Goal: Transaction & Acquisition: Subscribe to service/newsletter

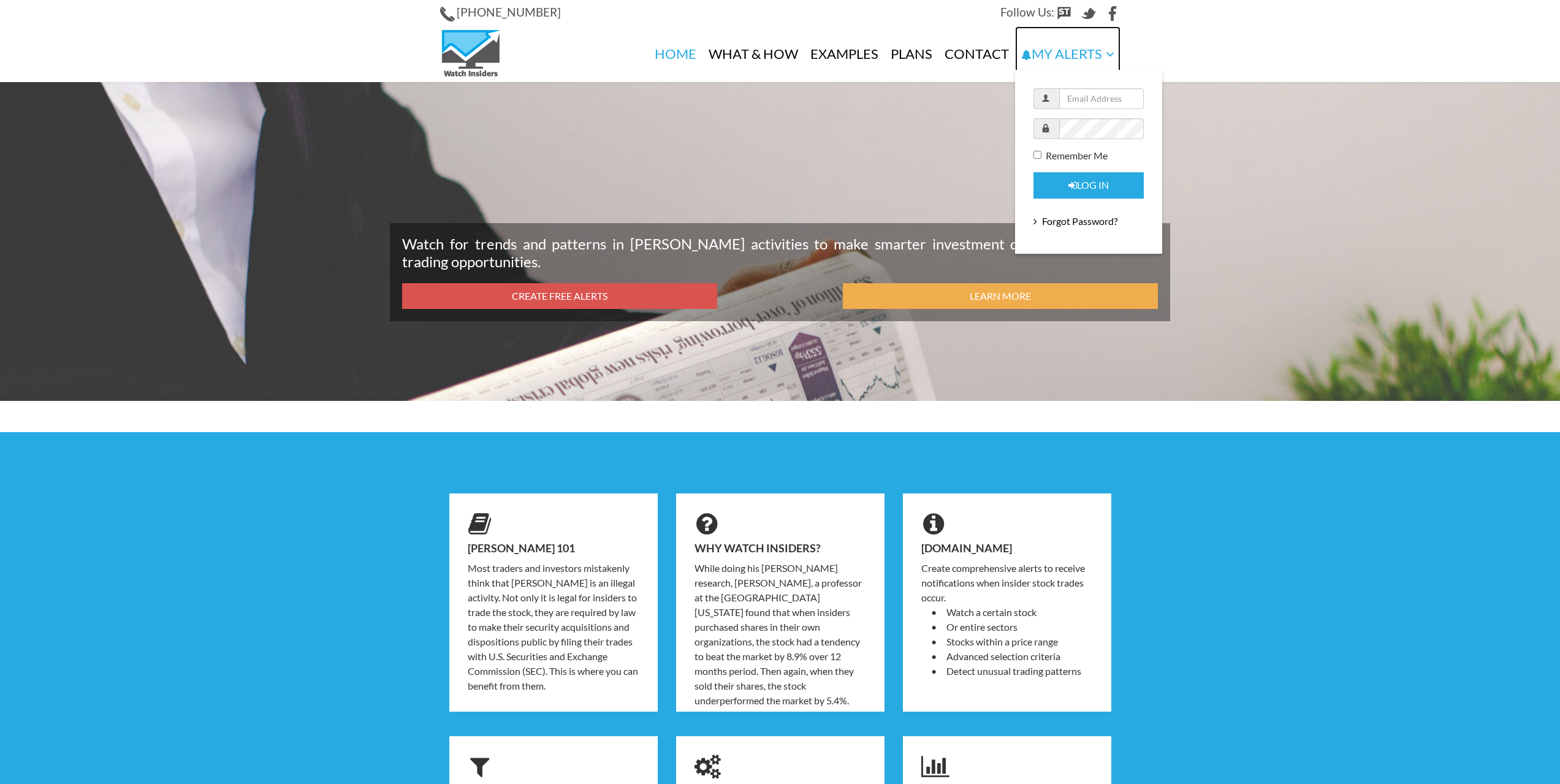
click at [1066, 52] on link "My Alerts" at bounding box center [1068, 54] width 106 height 56
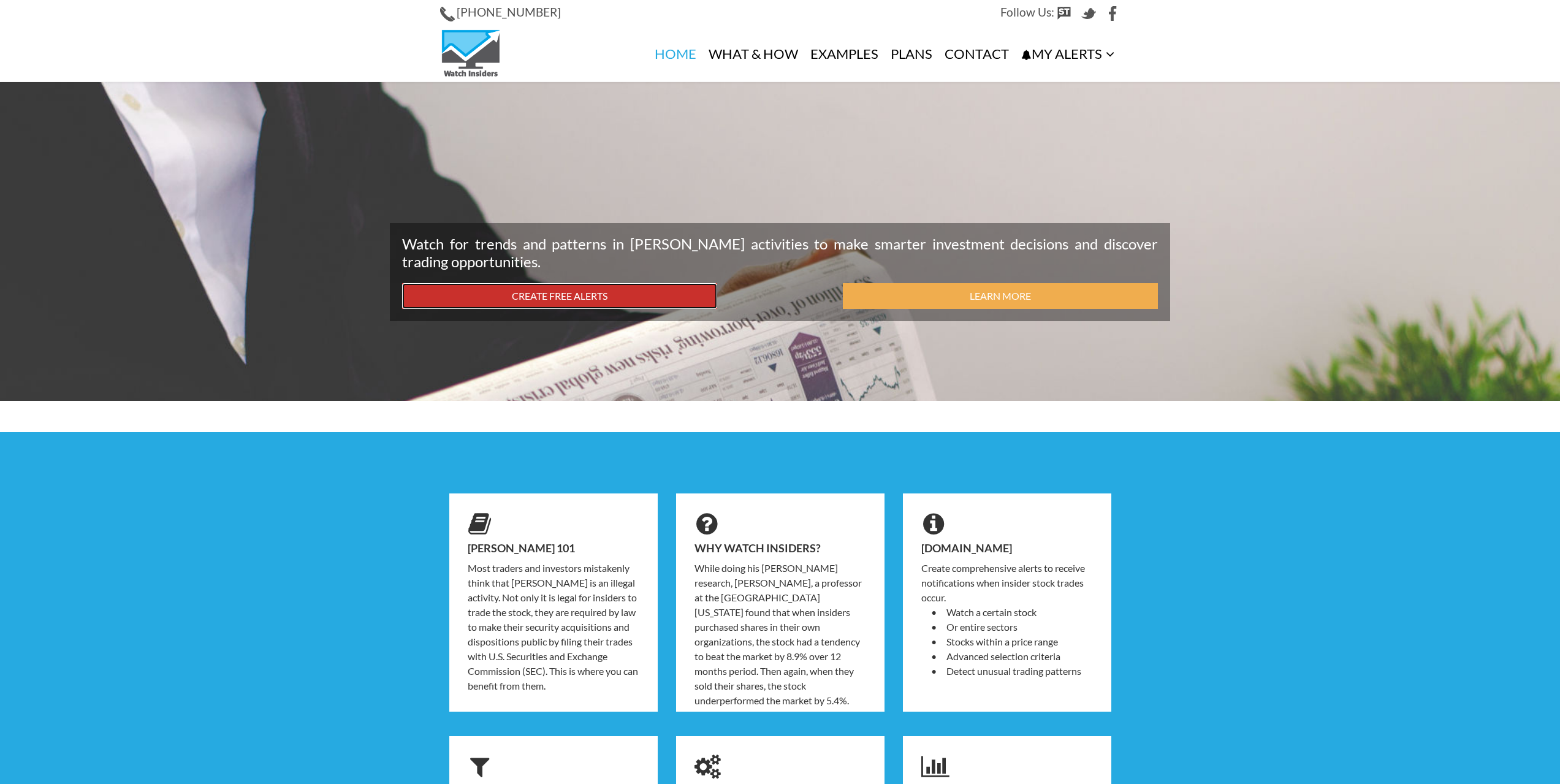
click at [640, 290] on link "Create Free Alerts" at bounding box center [560, 297] width 315 height 26
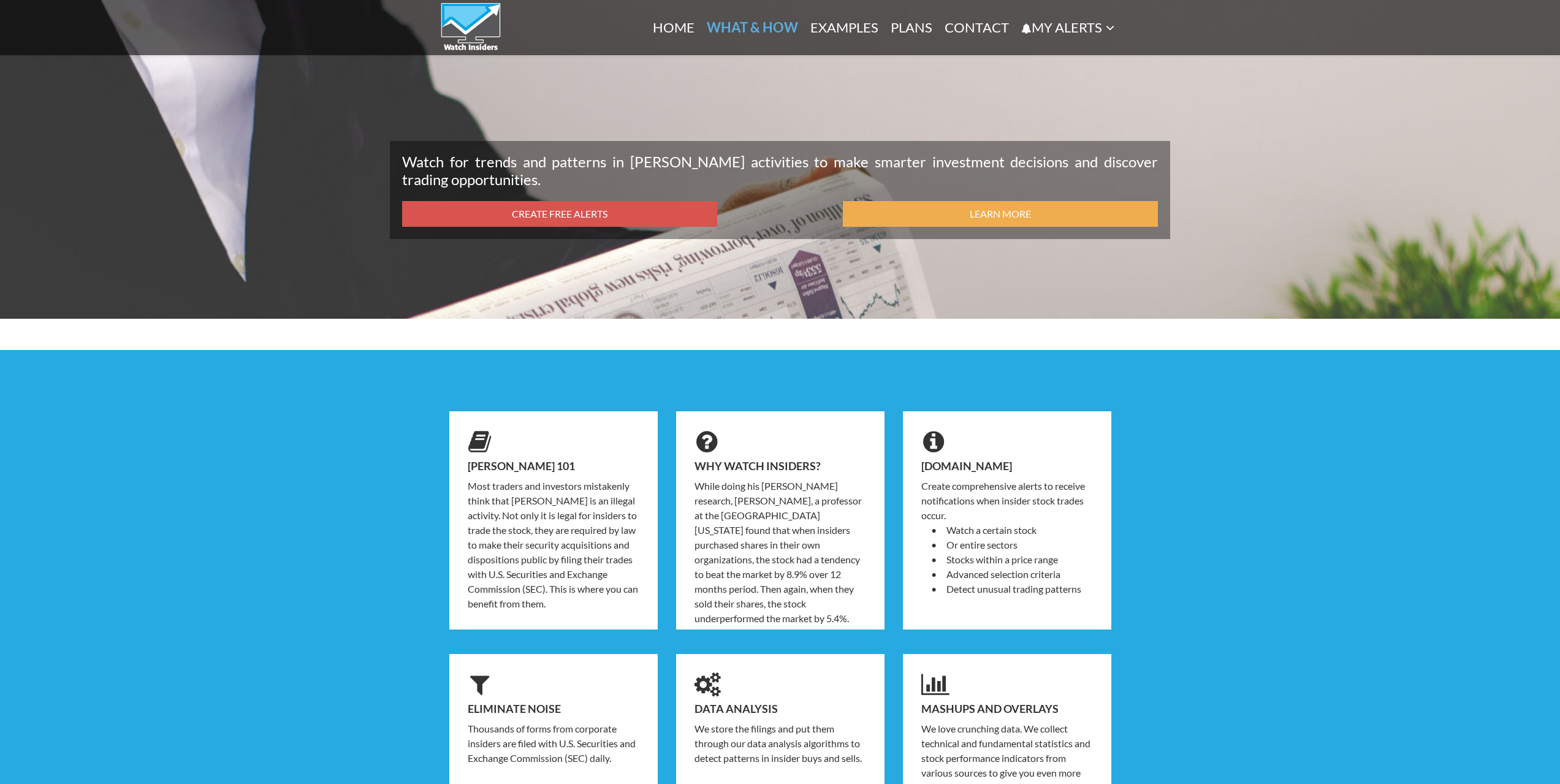
scroll to position [48, 0]
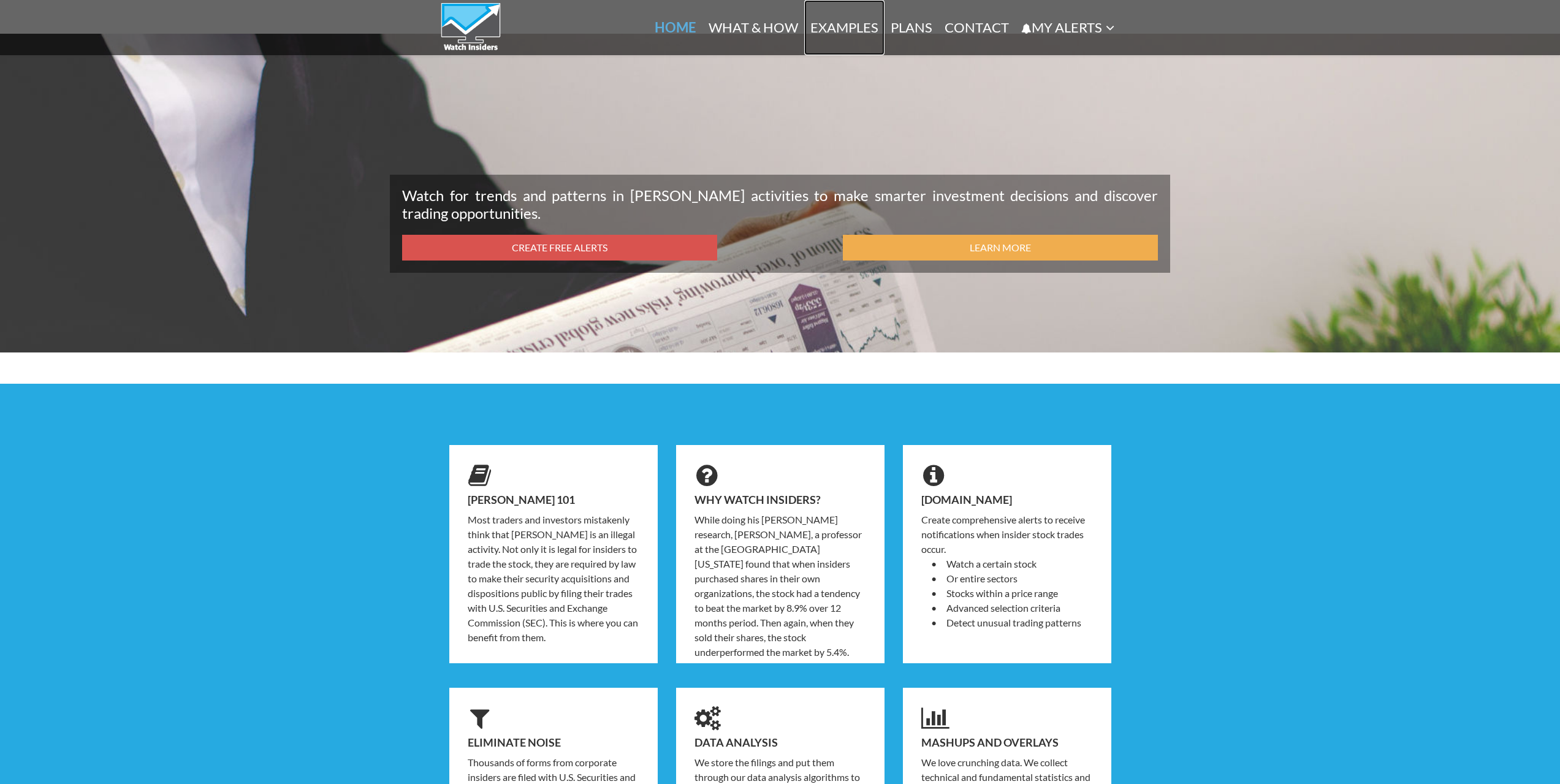
click at [832, 28] on link "Examples" at bounding box center [845, 27] width 80 height 55
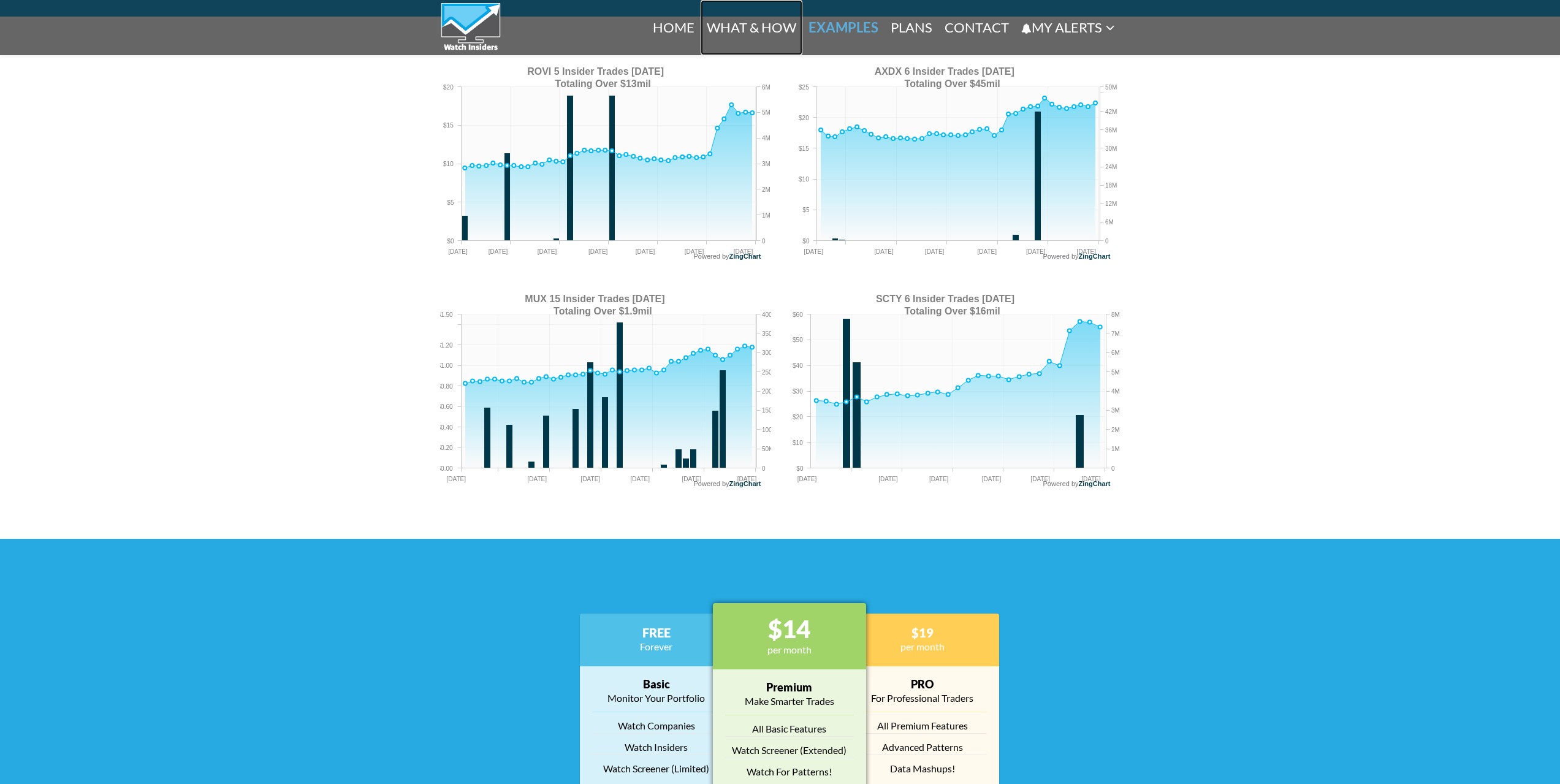
click at [764, 28] on link "What & How" at bounding box center [751, 27] width 102 height 55
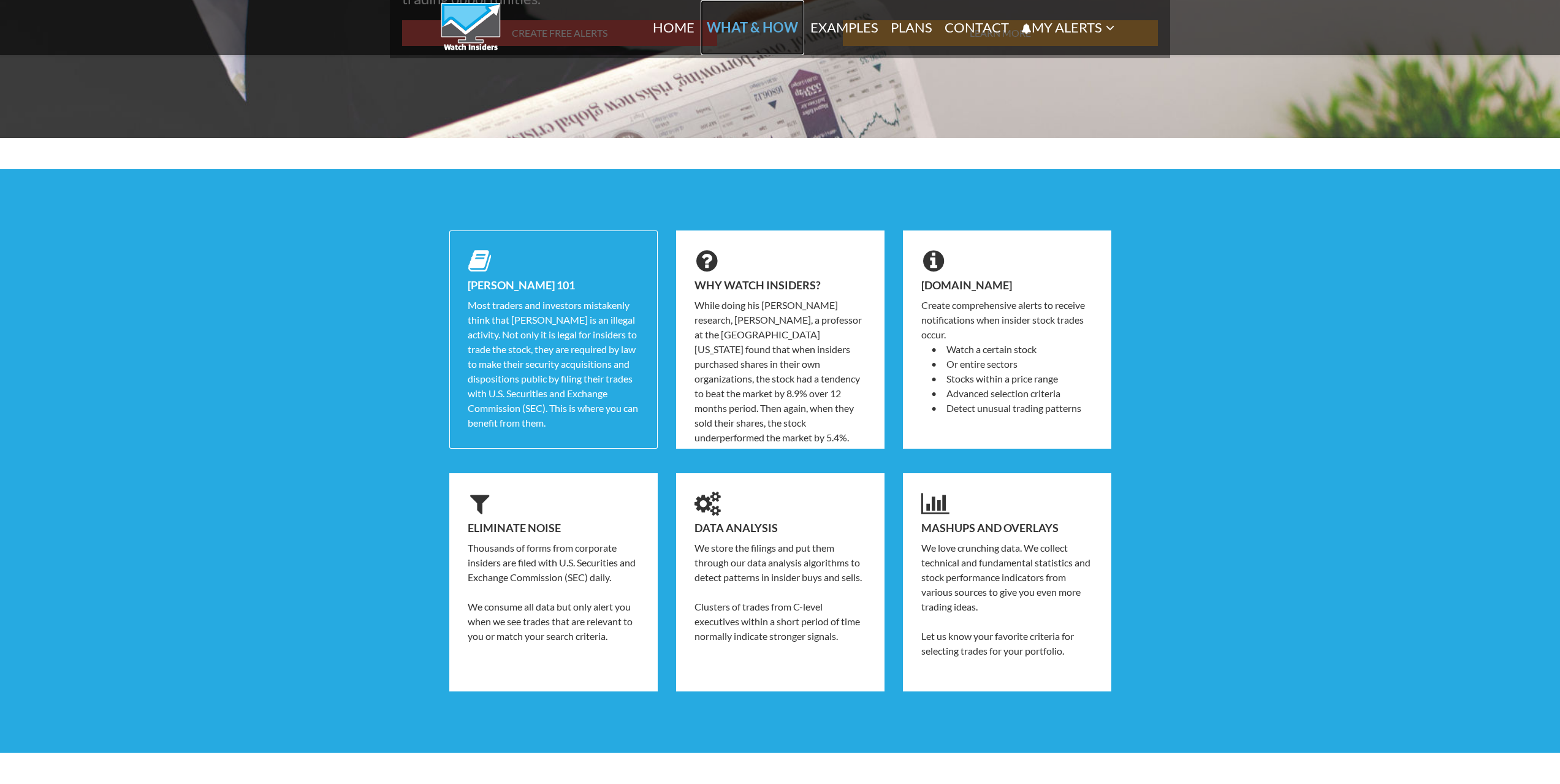
scroll to position [231, 0]
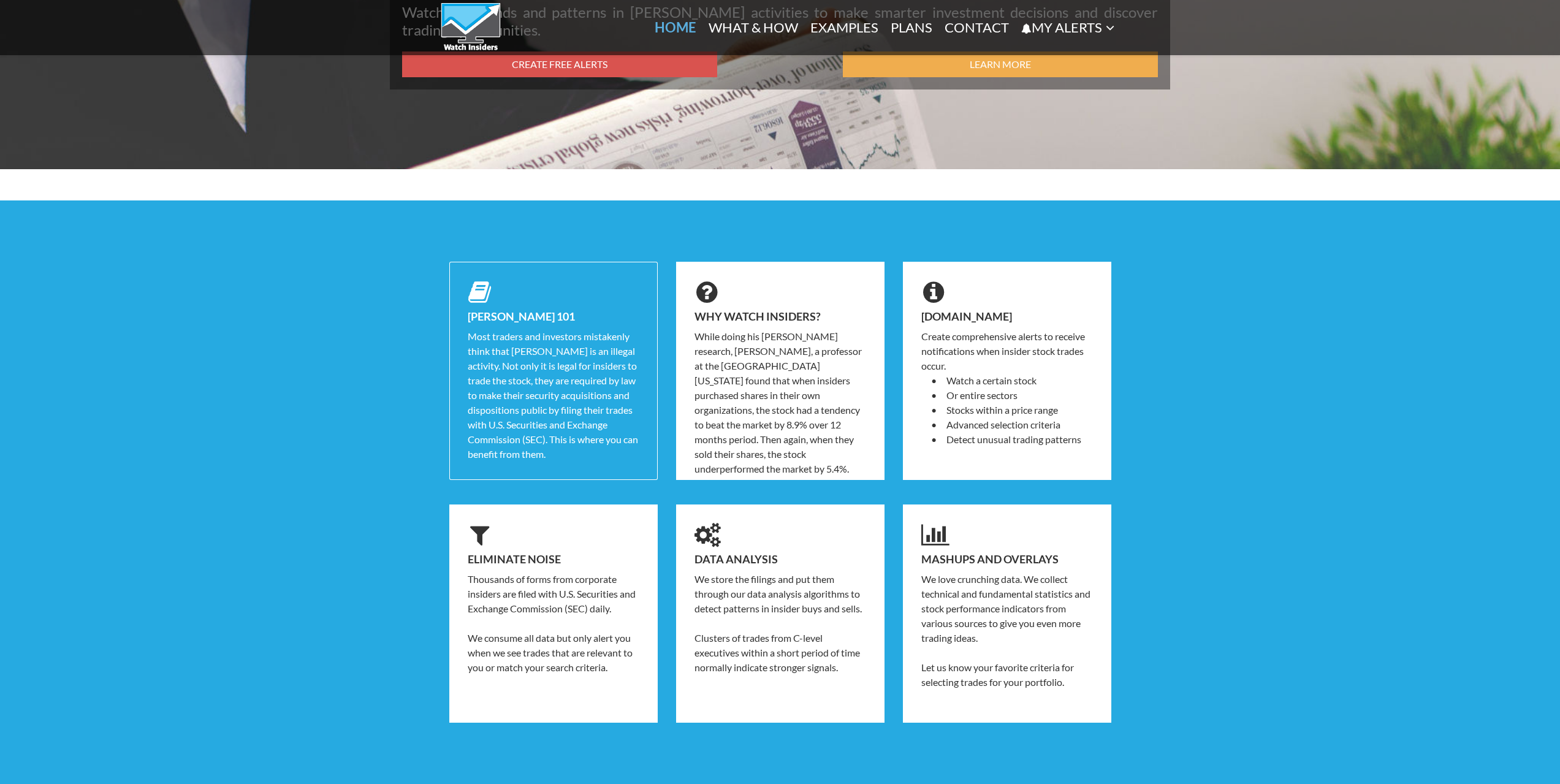
click at [546, 344] on p "Most traders and investors mistakenly think that insider trading is an illegal …" at bounding box center [554, 396] width 172 height 133
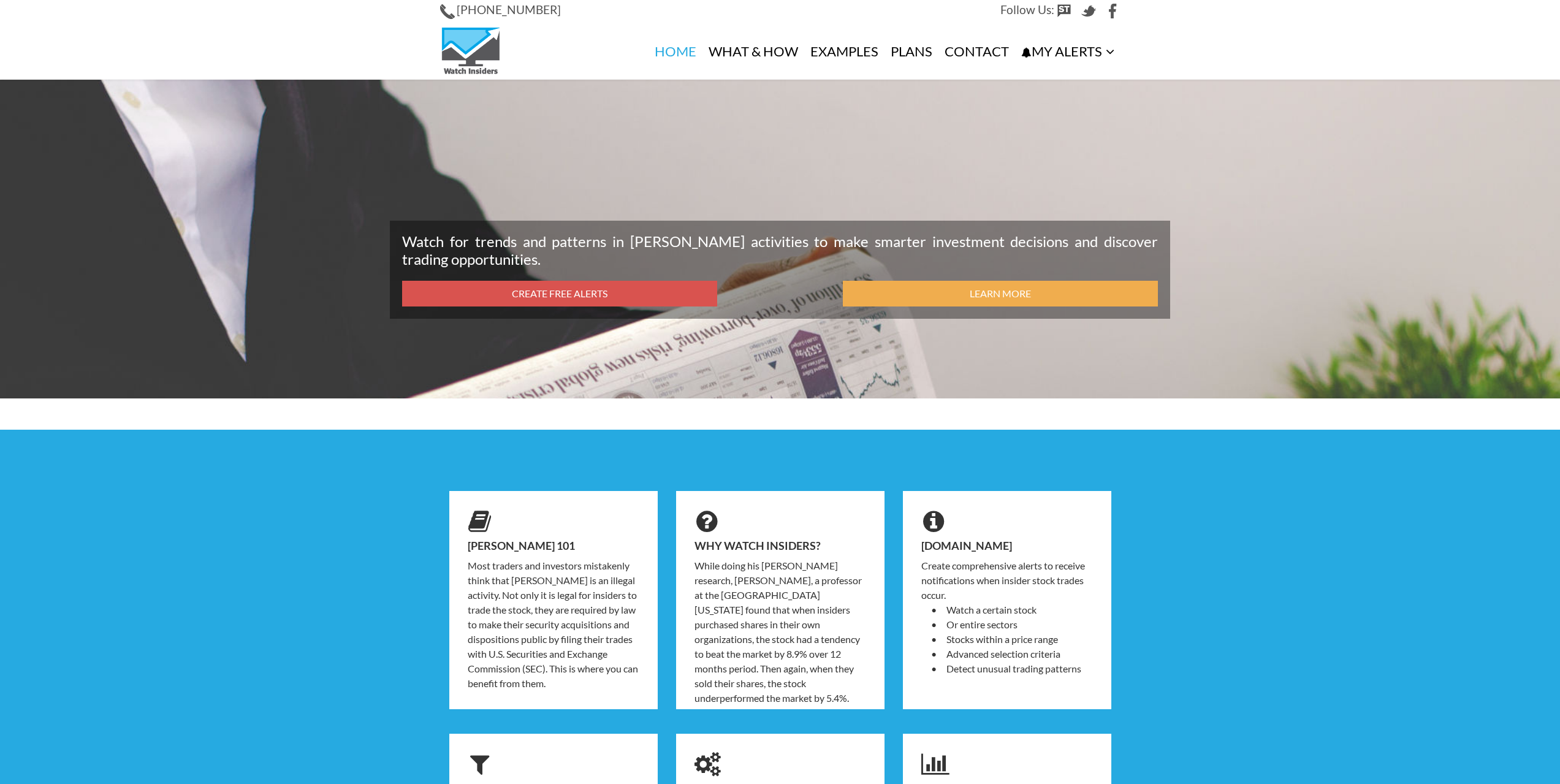
scroll to position [0, 0]
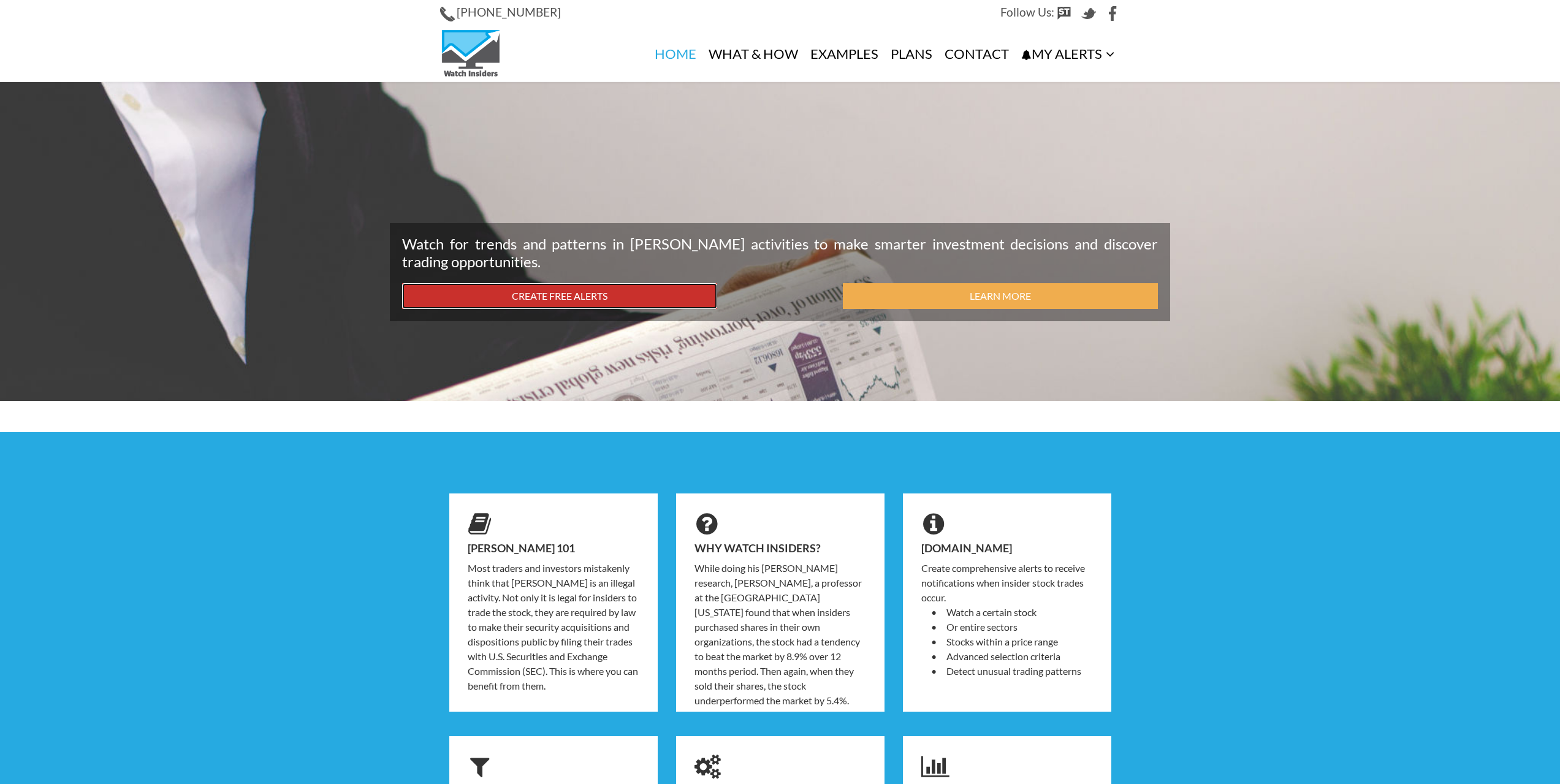
click at [565, 298] on link "Create Free Alerts" at bounding box center [560, 297] width 315 height 26
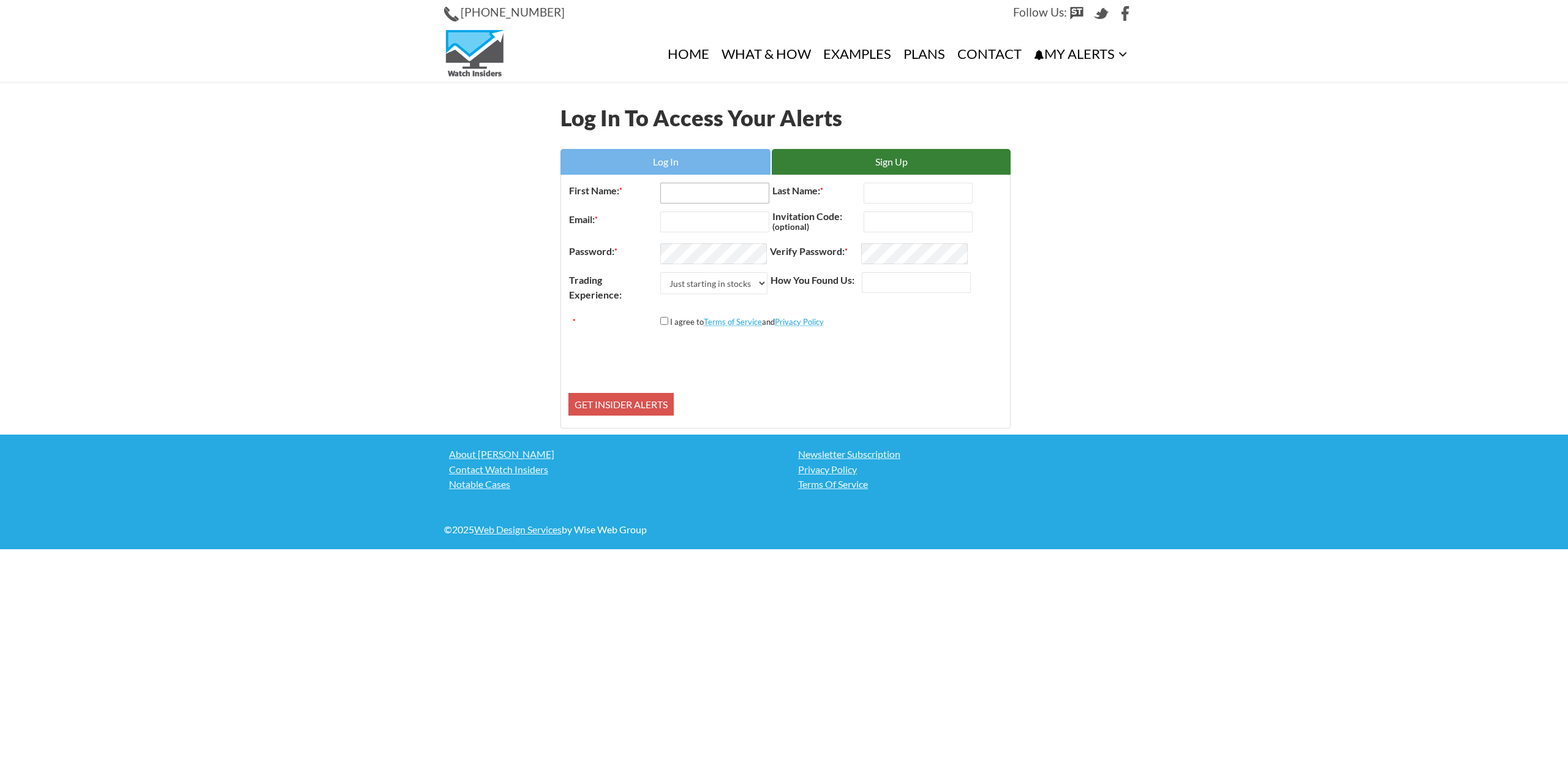
click at [671, 192] on input "First Name: *" at bounding box center [715, 193] width 109 height 20
click at [919, 58] on link "Plans" at bounding box center [924, 53] width 54 height 55
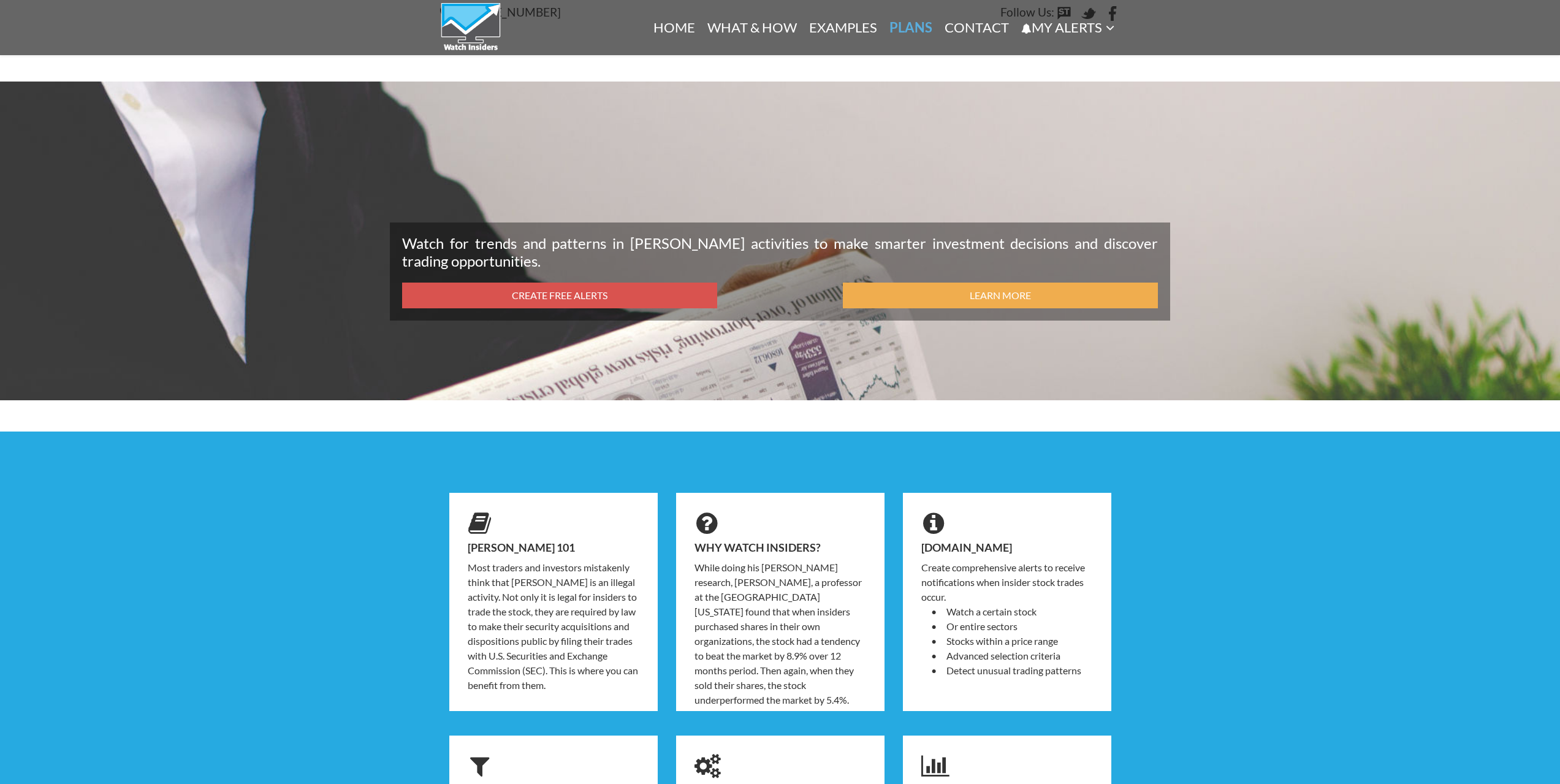
scroll to position [1538, 0]
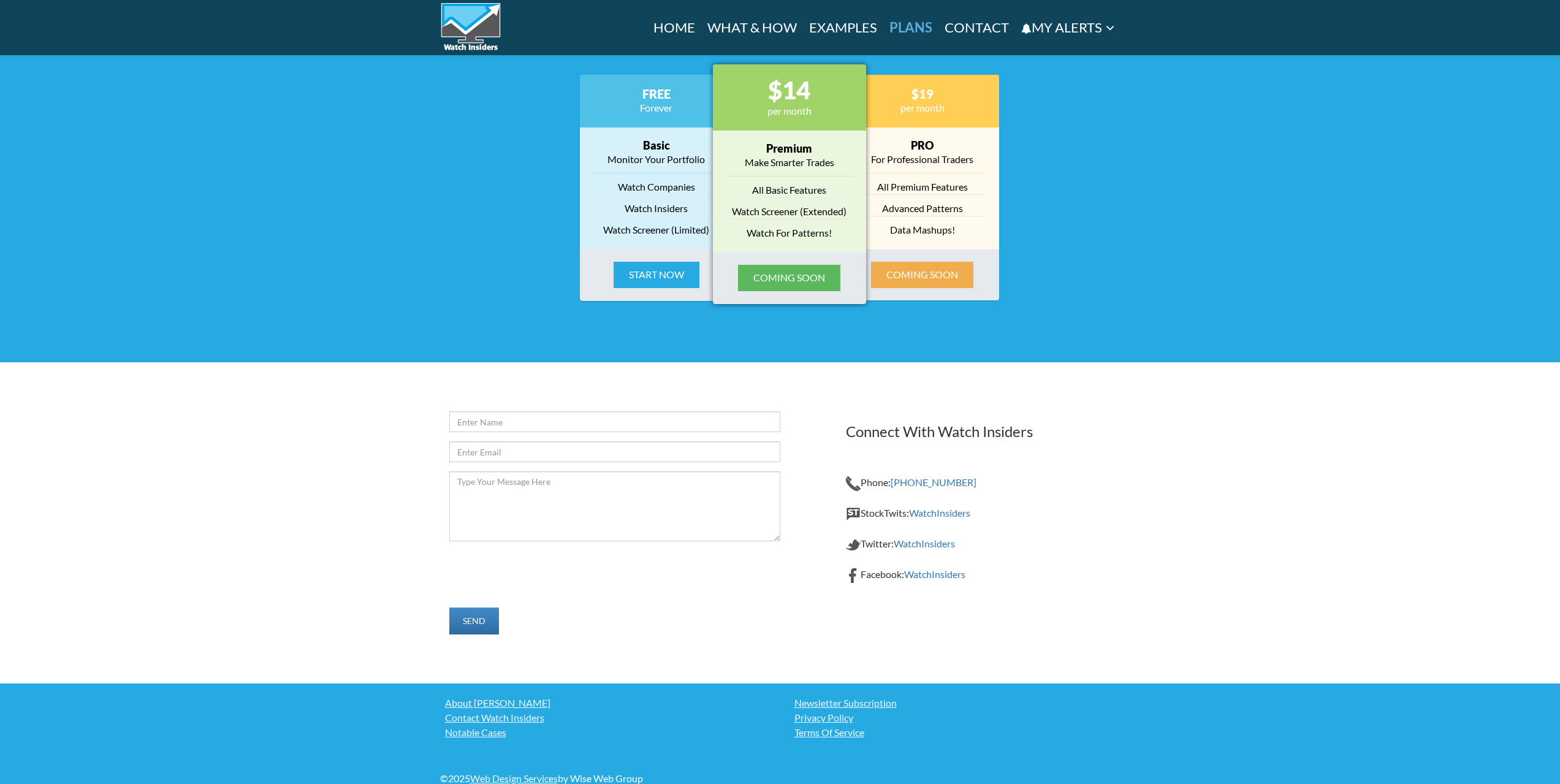
click at [647, 147] on h4 "Basic" at bounding box center [656, 146] width 129 height 12
drag, startPoint x: 610, startPoint y: 160, endPoint x: 703, endPoint y: 157, distance: 93.0
click at [697, 157] on p "Monitor Your Portfolio" at bounding box center [656, 160] width 129 height 15
click at [704, 157] on p "Monitor Your Portfolio" at bounding box center [656, 160] width 129 height 15
drag, startPoint x: 612, startPoint y: 184, endPoint x: 700, endPoint y: 185, distance: 88.0
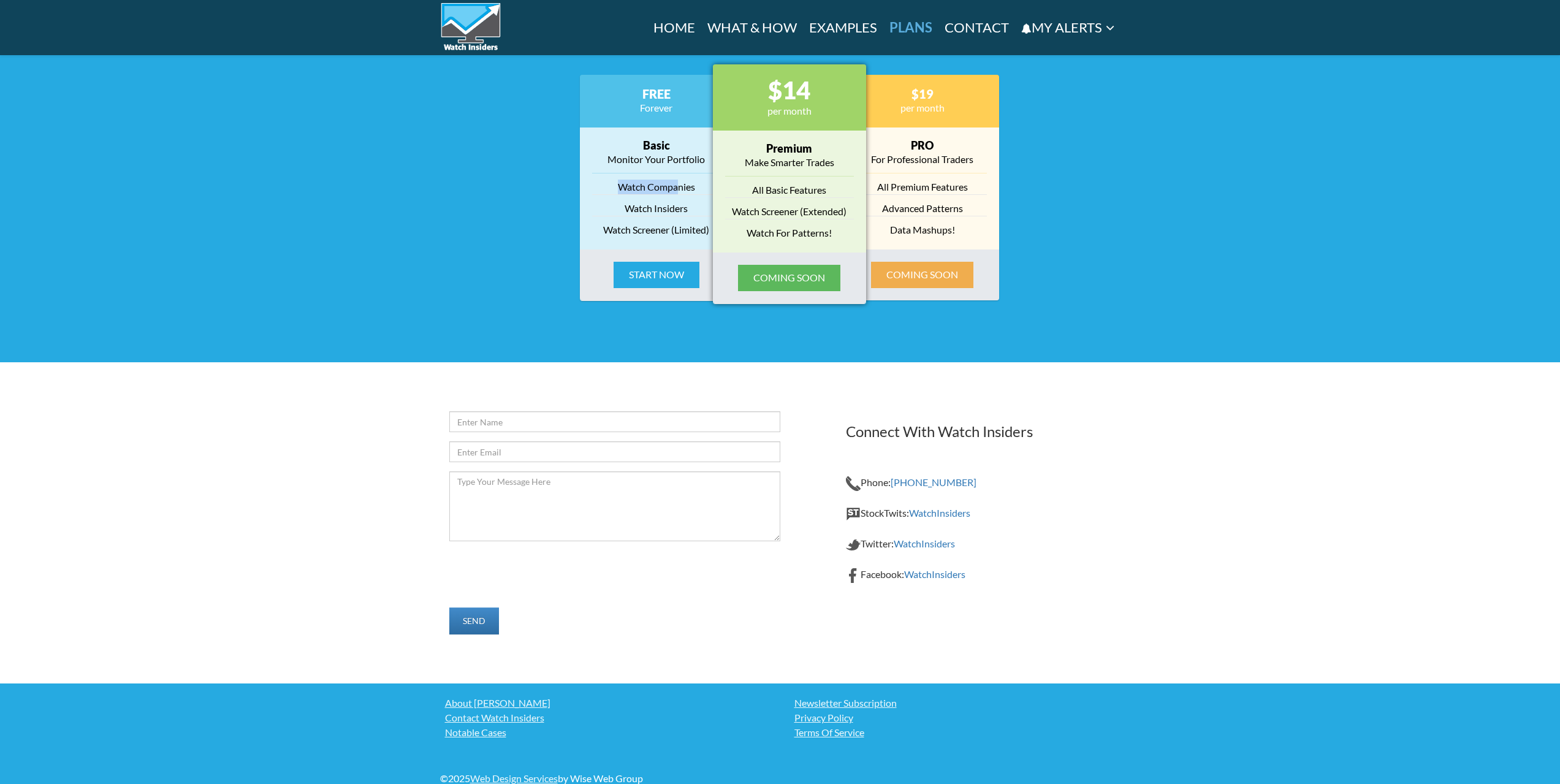
click at [683, 185] on li "Watch Companies" at bounding box center [656, 187] width 129 height 16
drag, startPoint x: 627, startPoint y: 203, endPoint x: 701, endPoint y: 208, distance: 74.2
click at [701, 208] on li "Watch Insiders" at bounding box center [656, 208] width 129 height 16
drag, startPoint x: 628, startPoint y: 233, endPoint x: 672, endPoint y: 233, distance: 44.0
click at [670, 233] on li "Watch Screener (Limited)" at bounding box center [656, 230] width 129 height 15
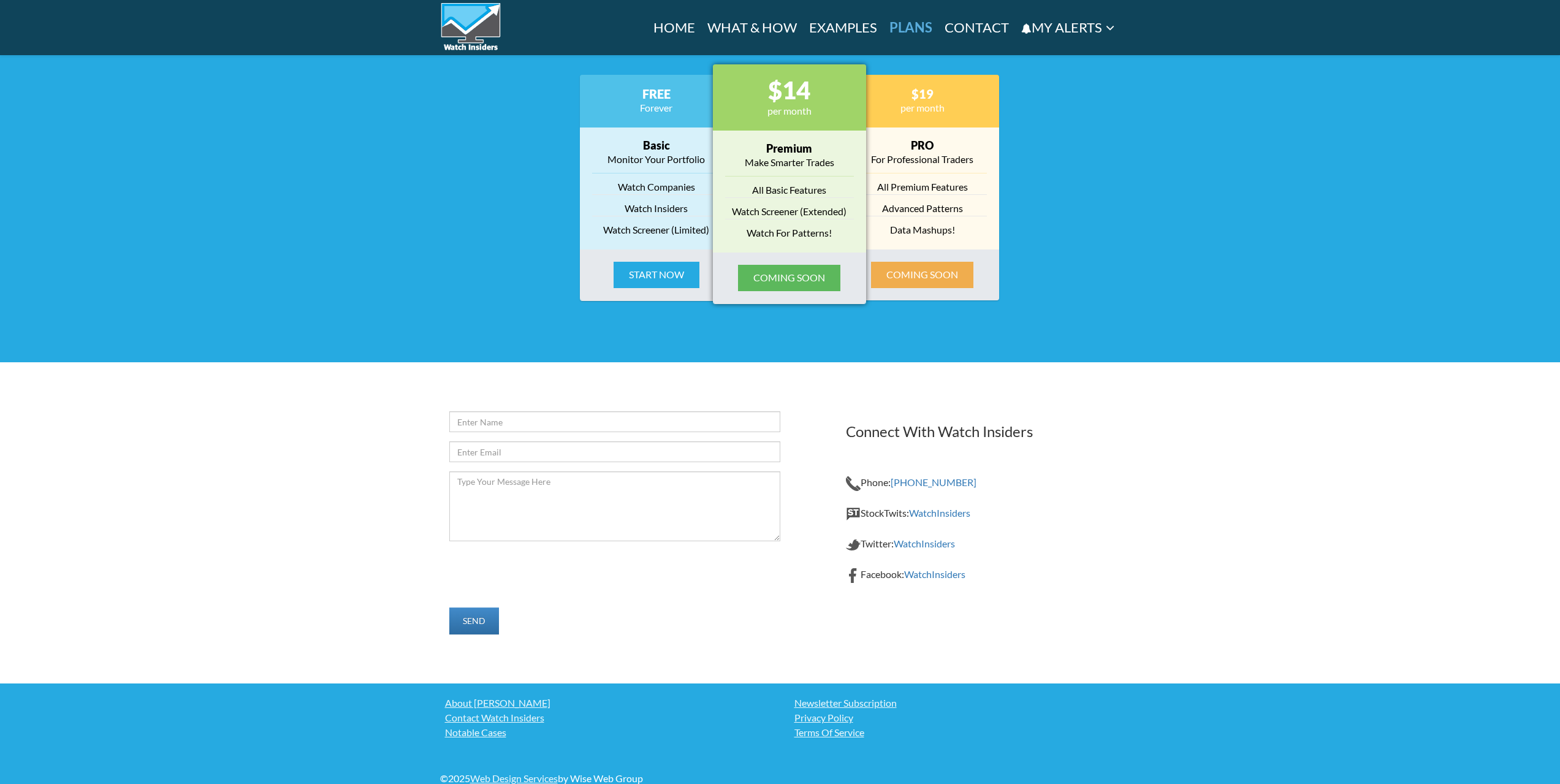
click at [674, 233] on li "Watch Screener (Limited)" at bounding box center [656, 230] width 129 height 15
drag, startPoint x: 646, startPoint y: 157, endPoint x: 661, endPoint y: 157, distance: 15.0
click at [658, 157] on p "Monitor Your Portfolio" at bounding box center [656, 160] width 129 height 15
click at [664, 156] on p "Monitor Your Portfolio" at bounding box center [656, 160] width 129 height 15
drag, startPoint x: 740, startPoint y: 162, endPoint x: 831, endPoint y: 162, distance: 91.0
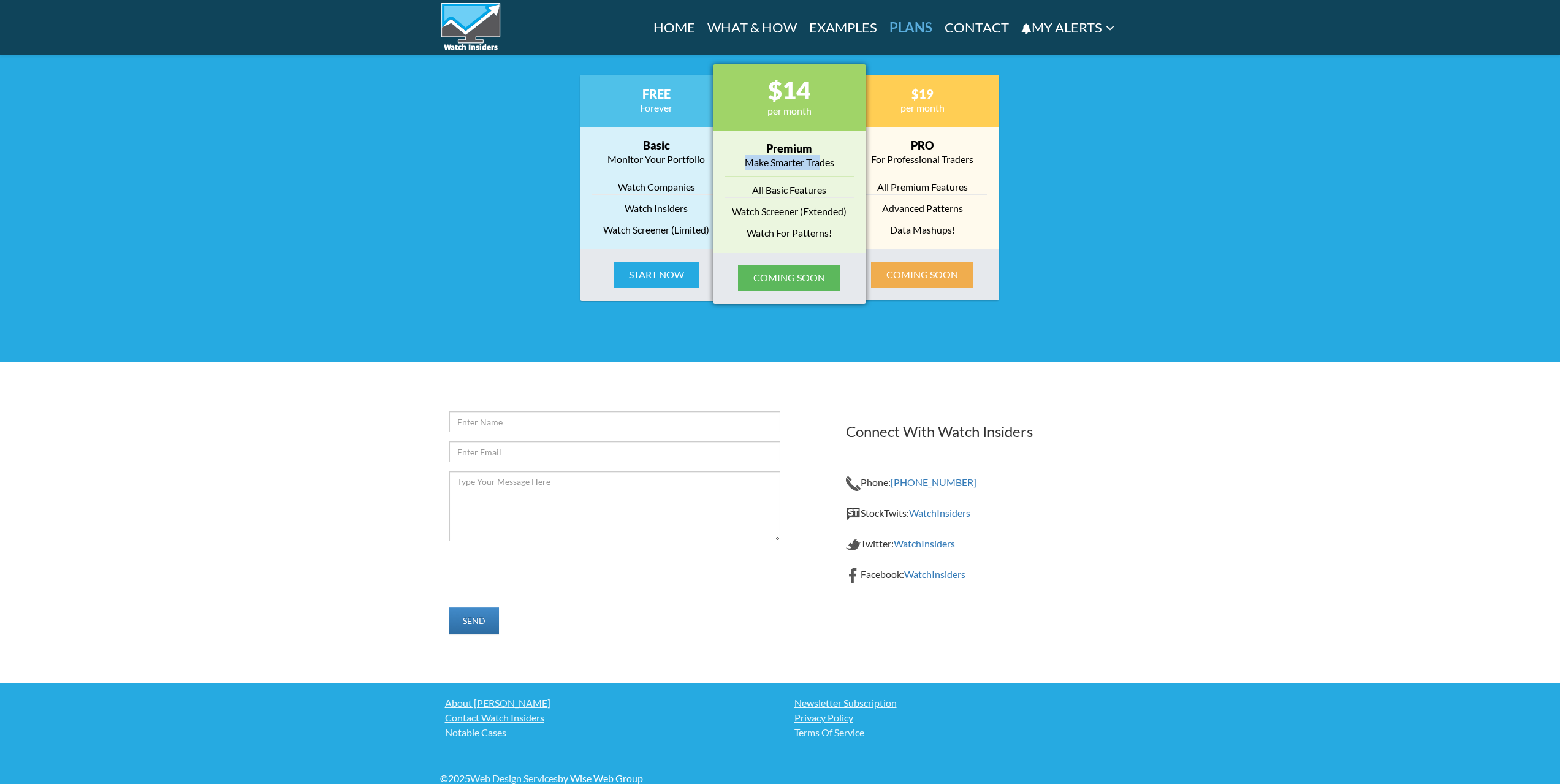
click at [823, 162] on p "Make Smarter Trades" at bounding box center [789, 162] width 129 height 15
click at [831, 162] on p "Make Smarter Trades" at bounding box center [789, 162] width 129 height 15
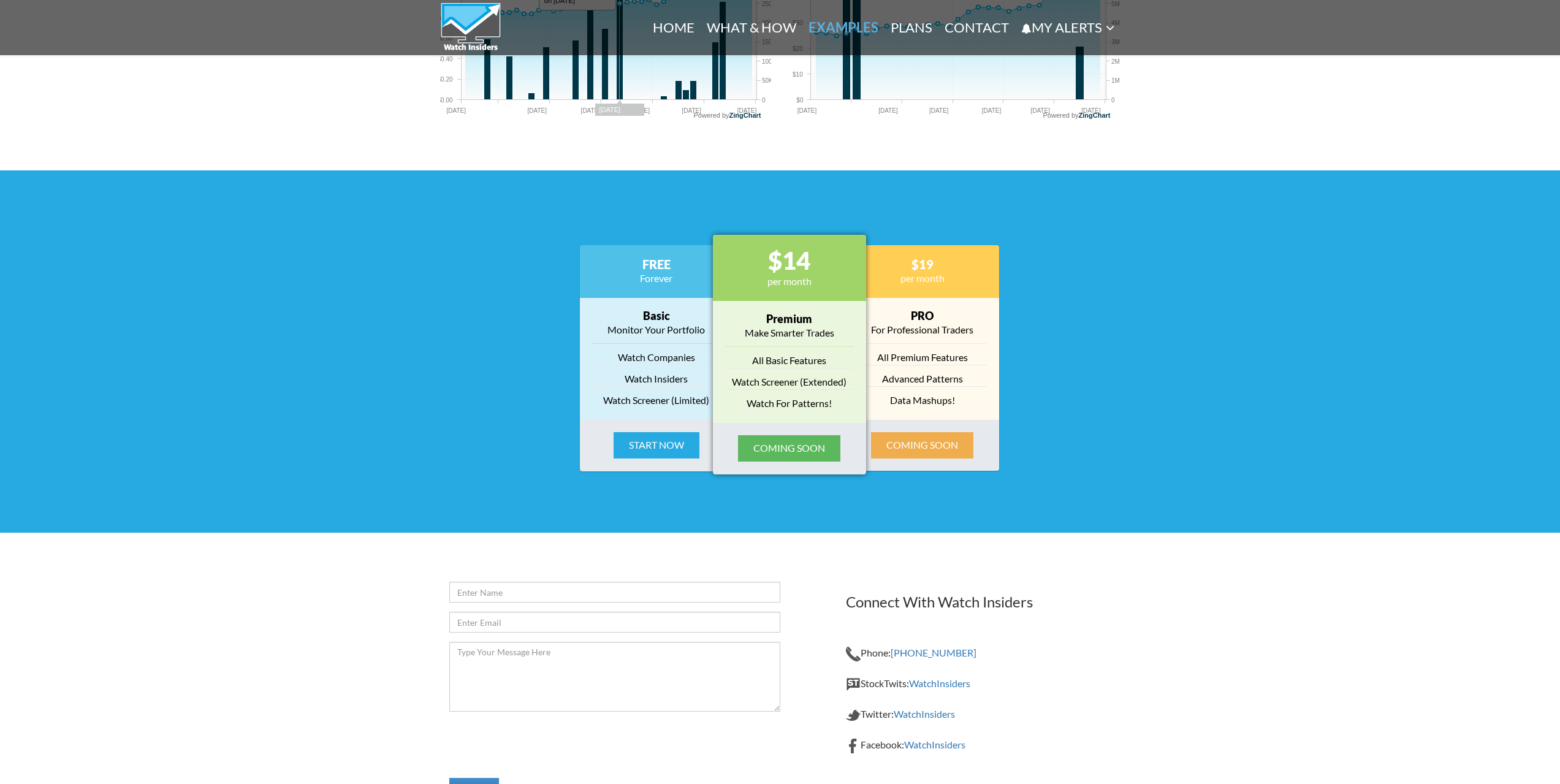
scroll to position [1415, 0]
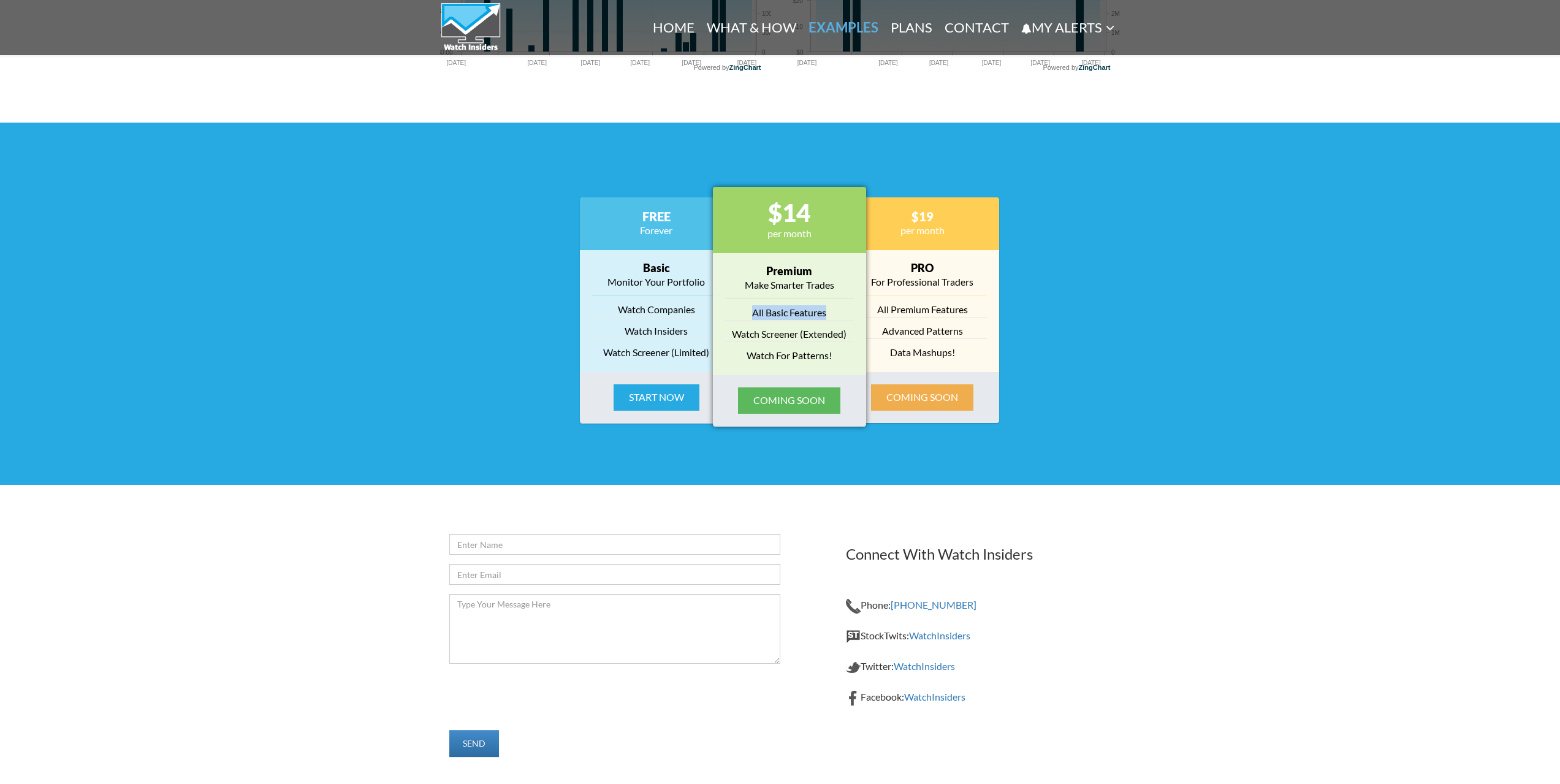
drag, startPoint x: 752, startPoint y: 310, endPoint x: 837, endPoint y: 311, distance: 85.0
click at [834, 312] on li "All Basic Features" at bounding box center [789, 313] width 129 height 16
click at [837, 311] on li "All Basic Features" at bounding box center [789, 313] width 129 height 16
click at [664, 403] on button "Start Now" at bounding box center [656, 397] width 86 height 26
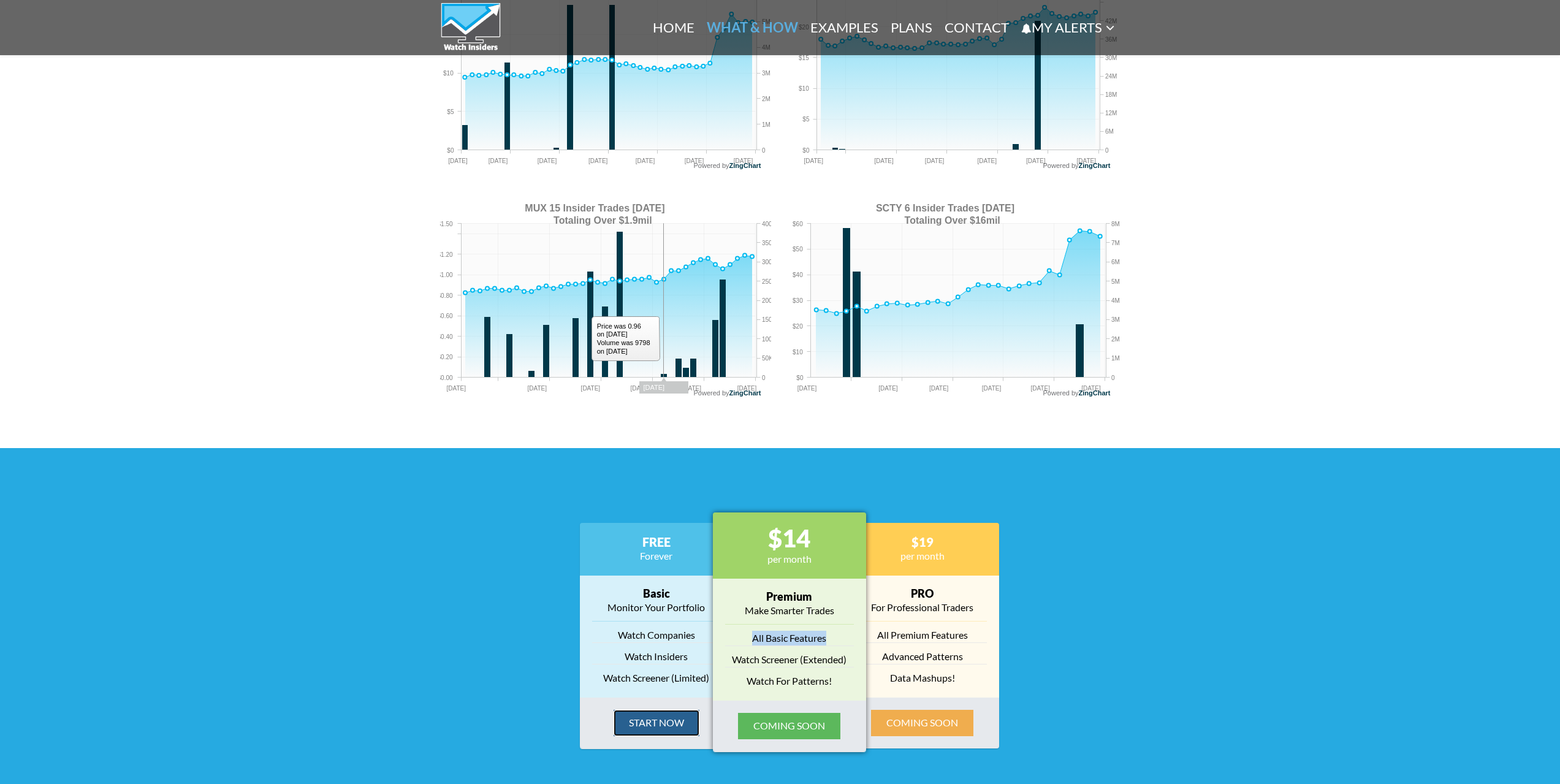
scroll to position [812, 0]
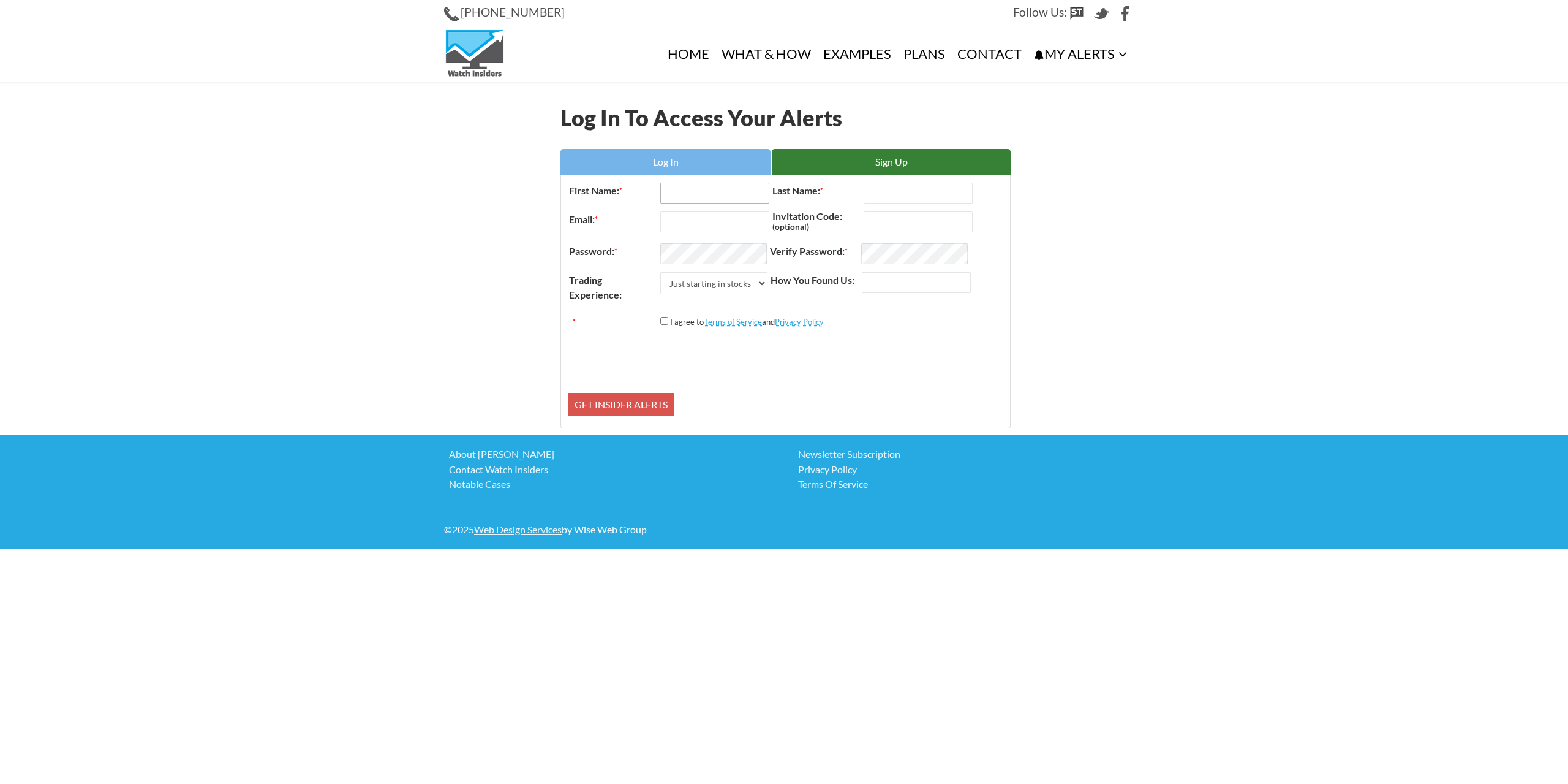
drag, startPoint x: 669, startPoint y: 195, endPoint x: 676, endPoint y: 193, distance: 7.3
click at [669, 195] on input "First Name: *" at bounding box center [715, 193] width 109 height 20
type input "O"
type input "[PERSON_NAME]"
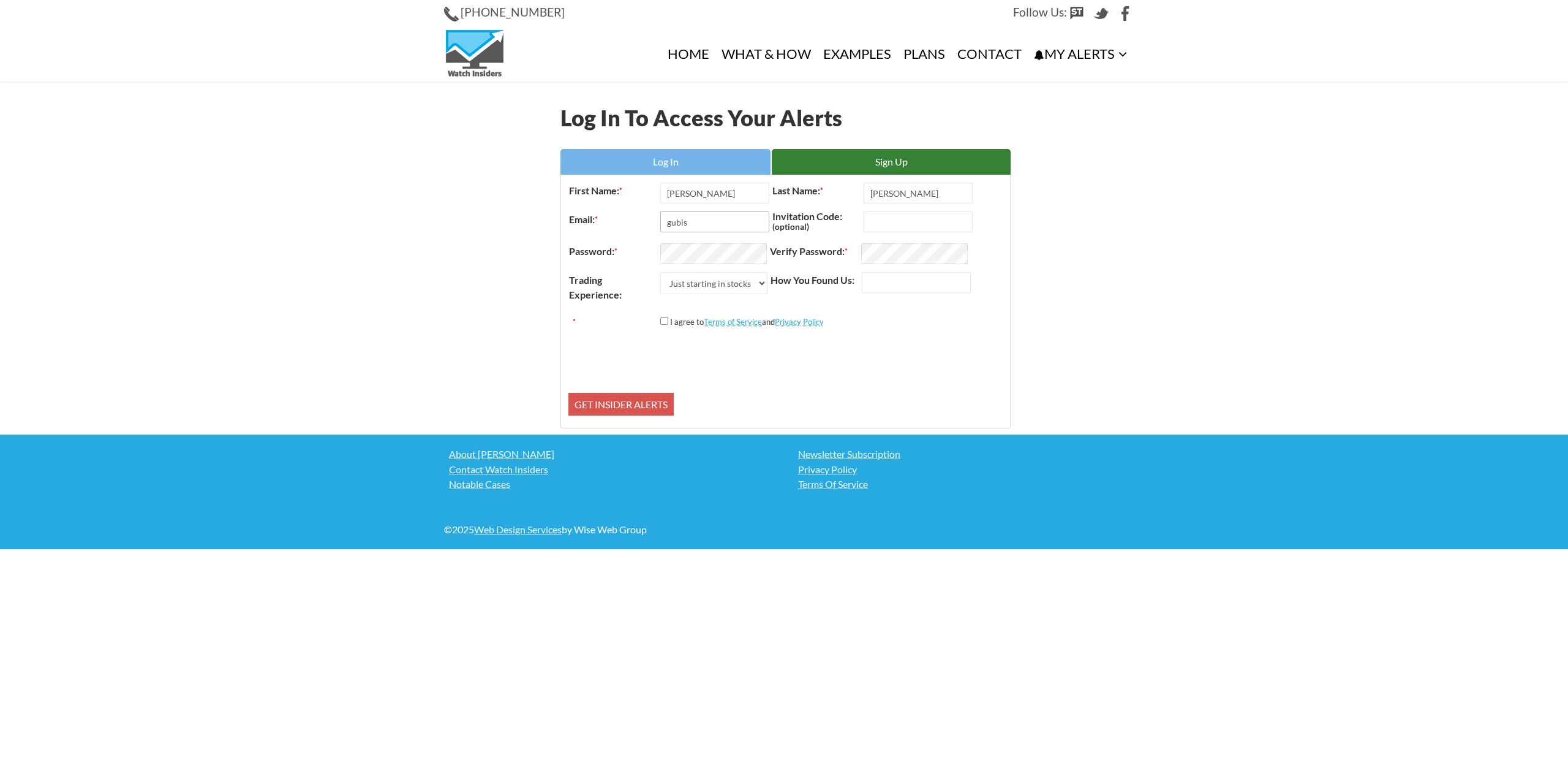
type input "gubis@seznam.cz"
click at [889, 226] on input "Invitation Code: (optional)" at bounding box center [918, 221] width 109 height 20
click at [729, 277] on select "Just starting in stocks I know the basics I am an active trader I am a trading …" at bounding box center [714, 283] width 107 height 22
click at [732, 285] on select "Just starting in stocks I know the basics I am an active trader I am a trading …" at bounding box center [714, 283] width 107 height 22
drag, startPoint x: 732, startPoint y: 285, endPoint x: 724, endPoint y: 284, distance: 8.1
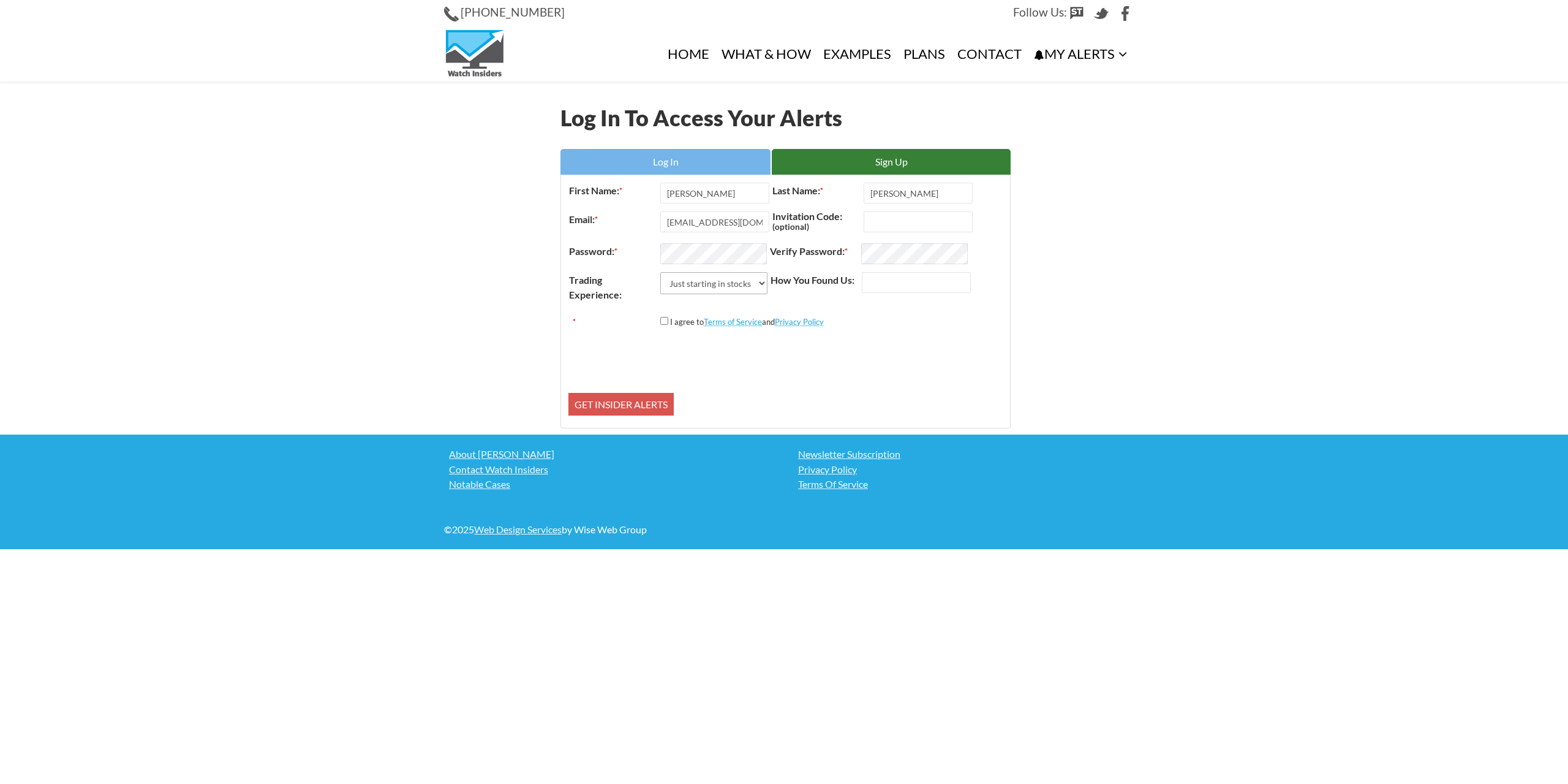
click at [732, 285] on select "Just starting in stocks I know the basics I am an active trader I am a trading …" at bounding box center [714, 283] width 107 height 22
click at [661, 272] on select "Just starting in stocks I know the basics I am an active trader I am a trading …" at bounding box center [714, 283] width 107 height 22
click at [852, 283] on label "How You Found Us:" at bounding box center [816, 279] width 92 height 16
click at [862, 283] on input "How You Found Us:" at bounding box center [916, 282] width 109 height 20
click at [883, 280] on input "How You Found Us:" at bounding box center [916, 282] width 109 height 20
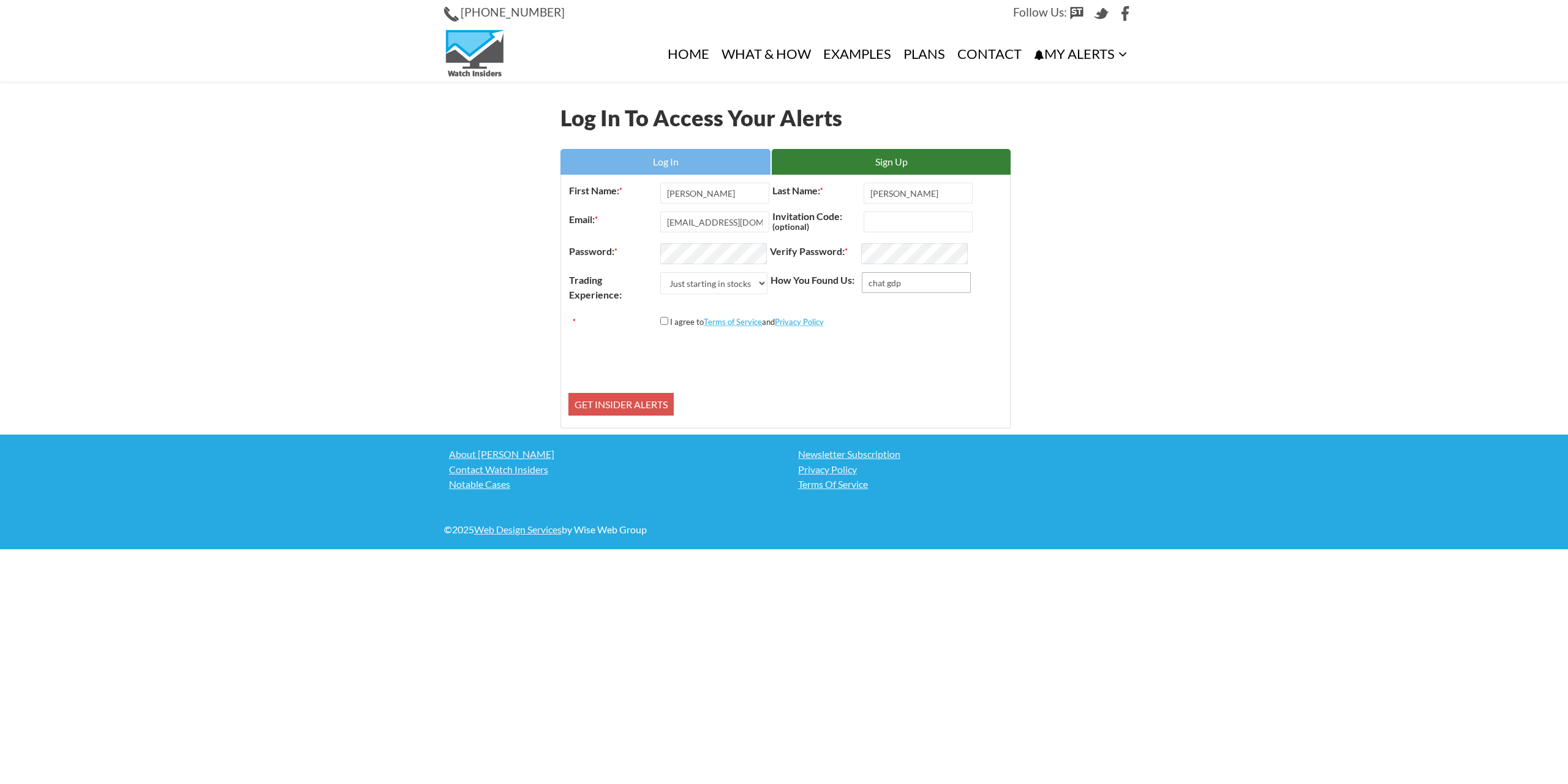
type input "chat gdp"
click at [661, 319] on input "*" at bounding box center [665, 321] width 8 height 8
checkbox input "true"
click at [907, 281] on input "chat gdp" at bounding box center [916, 282] width 109 height 20
click at [888, 279] on input "chat gdp" at bounding box center [916, 282] width 109 height 20
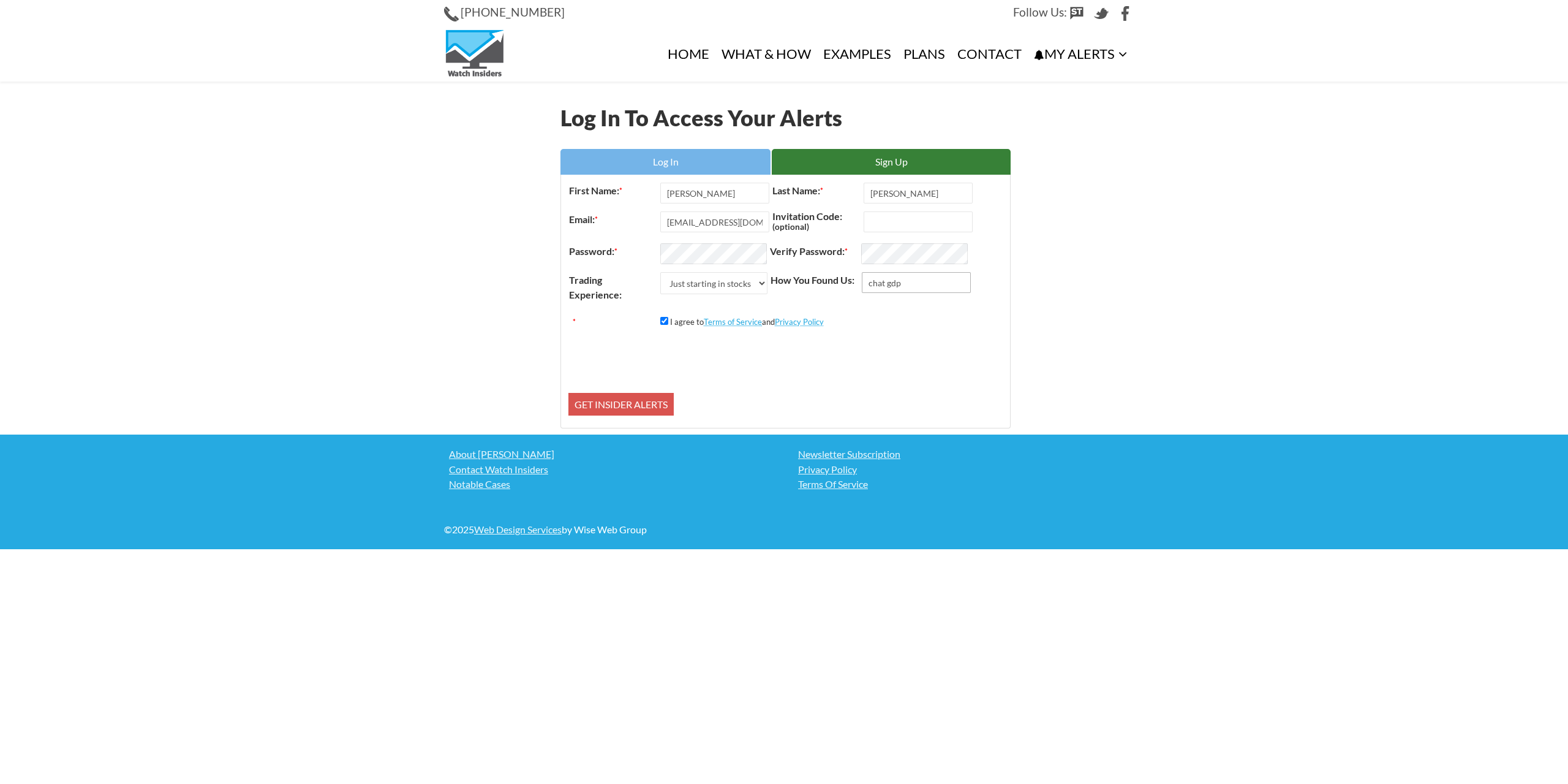
drag, startPoint x: 887, startPoint y: 279, endPoint x: 928, endPoint y: 279, distance: 41.0
click at [926, 278] on input "chat gdp" at bounding box center [916, 282] width 109 height 20
type input "chat GPT"
click at [707, 286] on select "Just starting in stocks I know the basics I am an active trader I am a trading …" at bounding box center [714, 283] width 107 height 22
select select "2"
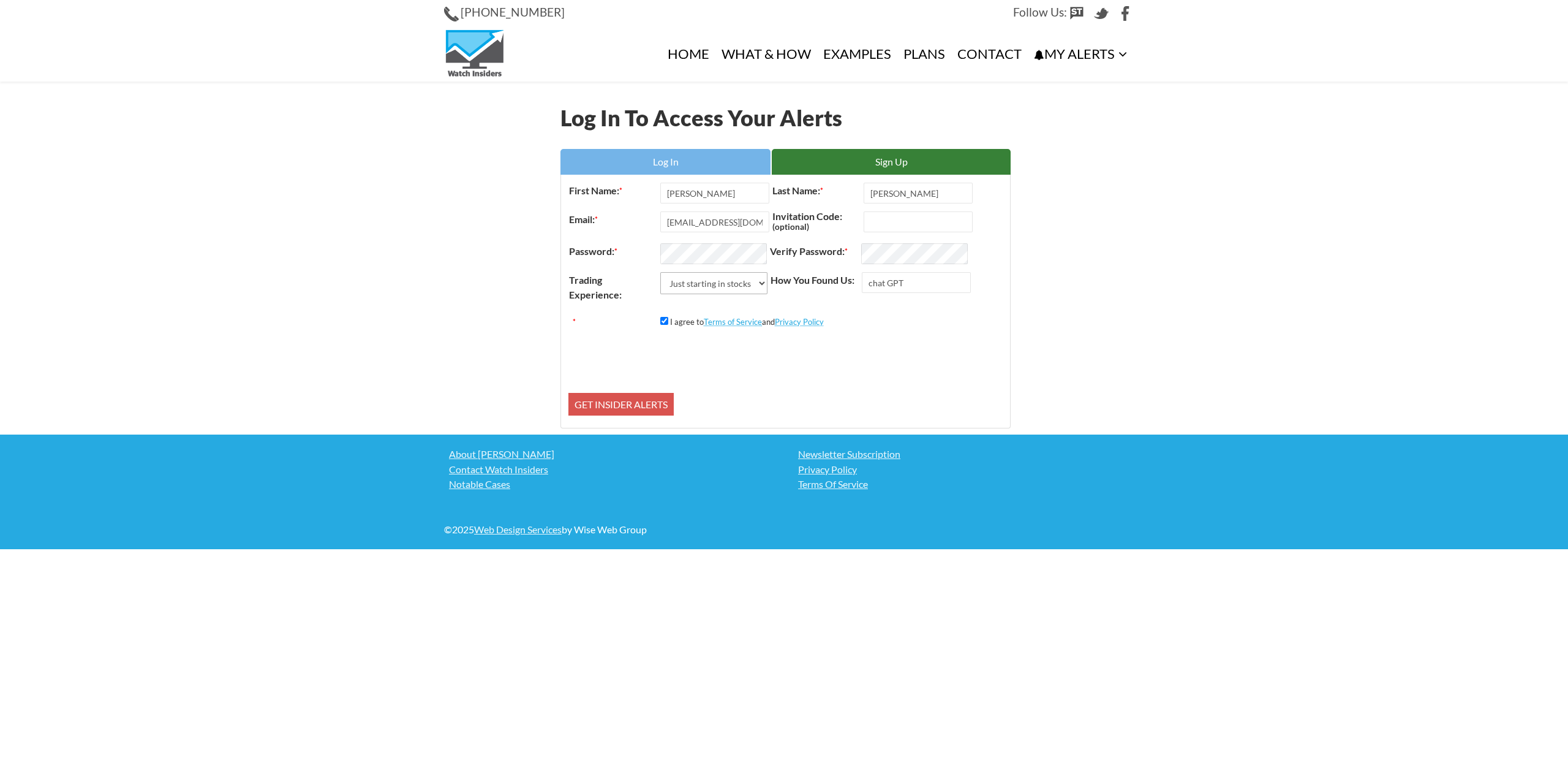
click at [661, 272] on select "Just starting in stocks I know the basics I am an active trader I am a trading …" at bounding box center [714, 283] width 107 height 22
click at [626, 404] on input "Get Insider Alerts" at bounding box center [621, 405] width 106 height 23
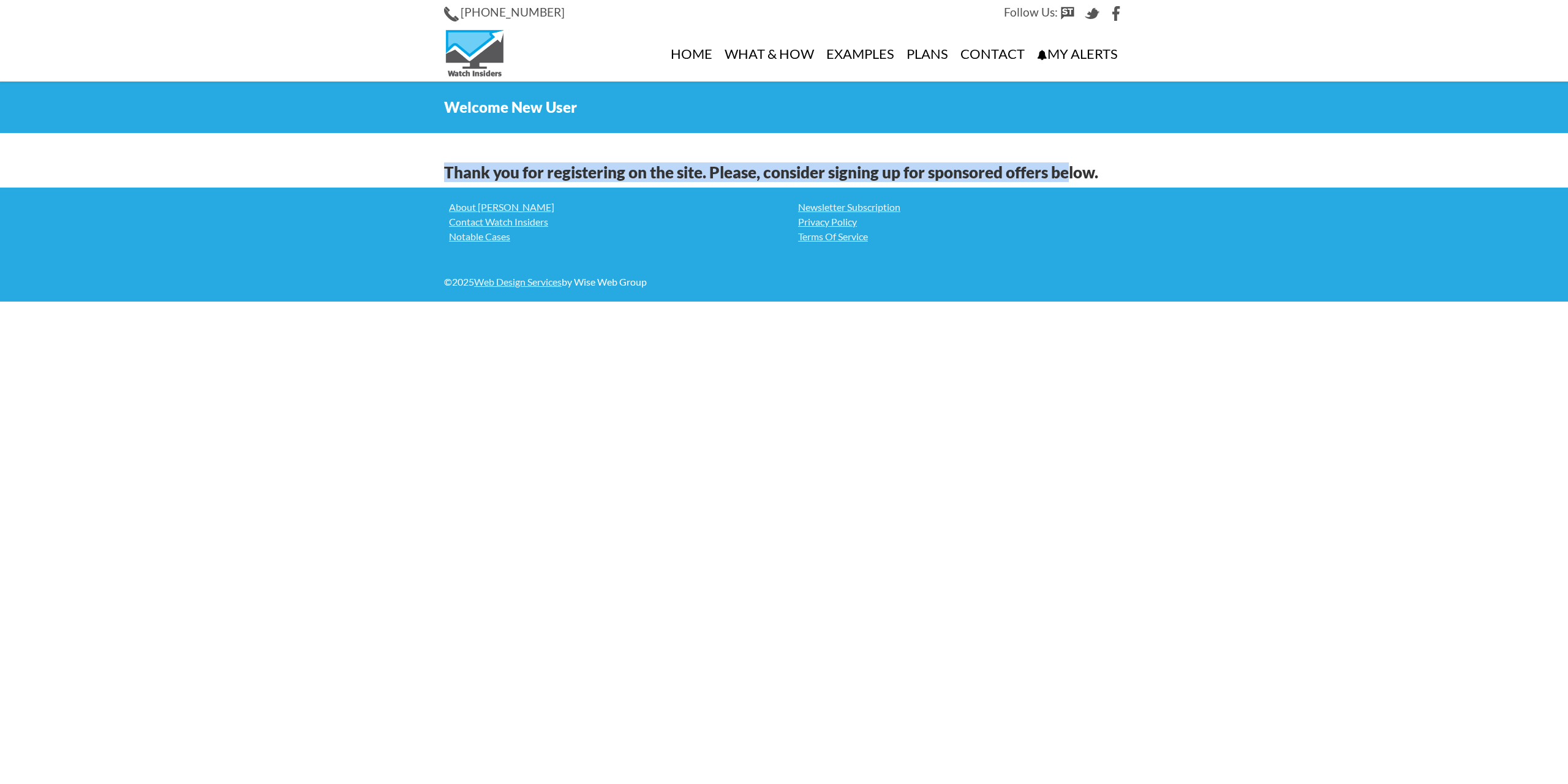
drag, startPoint x: 439, startPoint y: 175, endPoint x: 1078, endPoint y: 180, distance: 639.0
click at [1077, 180] on div "Thank you for registering on the site. Please, consider signing up for sponsore…" at bounding box center [784, 166] width 698 height 43
click at [1078, 180] on h2 "Thank you for registering on the site. Please, consider signing up for sponsore…" at bounding box center [784, 173] width 680 height 18
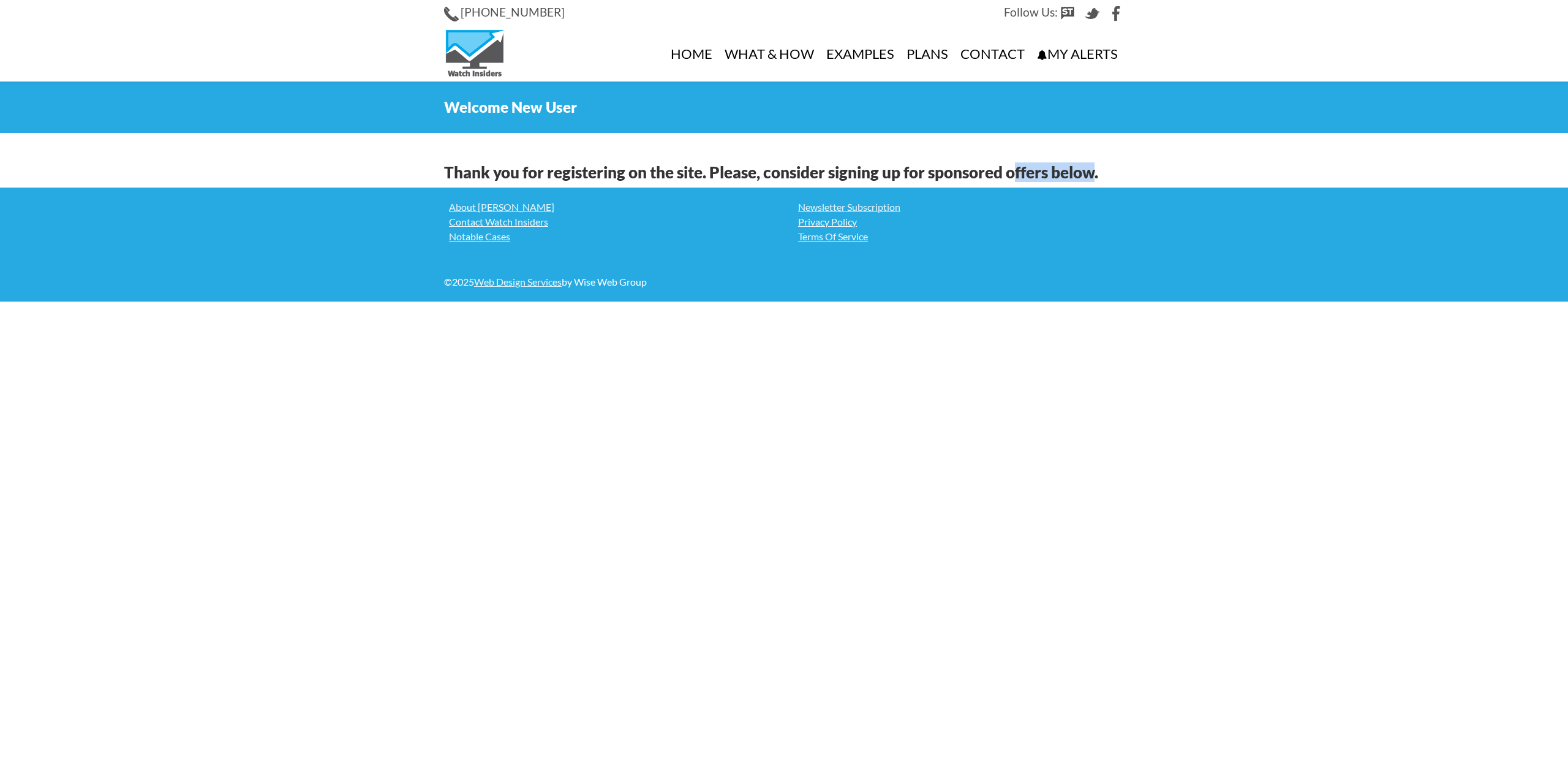
drag, startPoint x: 1096, startPoint y: 179, endPoint x: 1016, endPoint y: 179, distance: 80.0
click at [1016, 179] on h2 "Thank you for registering on the site. Please, consider signing up for sponsore…" at bounding box center [784, 173] width 680 height 18
drag, startPoint x: 737, startPoint y: 172, endPoint x: 1053, endPoint y: 177, distance: 316.0
click at [1046, 178] on h2 "Thank you for registering on the site. Please, consider signing up for sponsore…" at bounding box center [784, 173] width 680 height 18
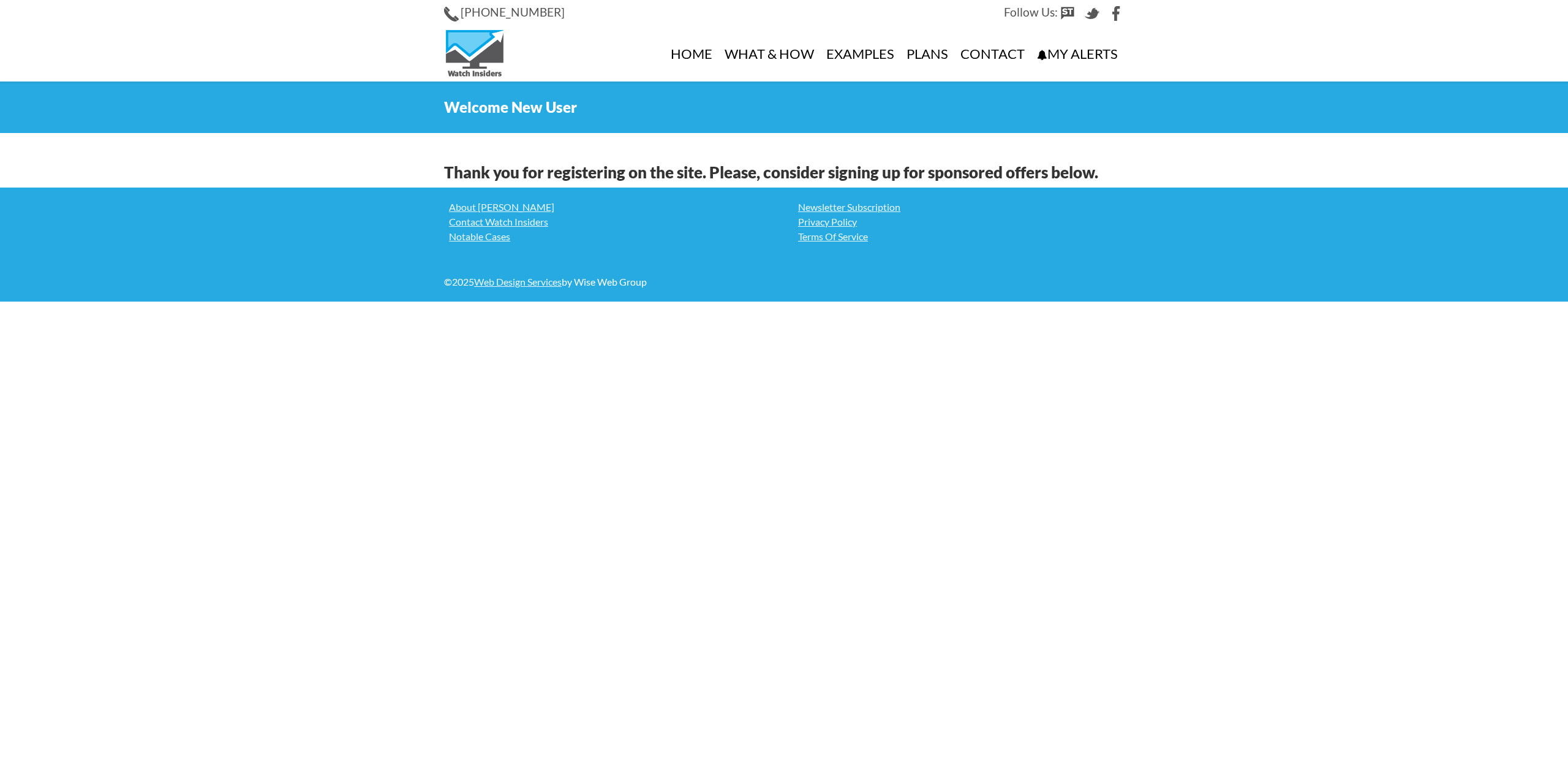
drag, startPoint x: 1067, startPoint y: 176, endPoint x: 1060, endPoint y: 175, distance: 7.1
click at [1067, 176] on h2 "Thank you for registering on the site. Please, consider signing up for sponsore…" at bounding box center [784, 173] width 680 height 18
click at [490, 208] on link "About [PERSON_NAME]" at bounding box center [609, 207] width 331 height 15
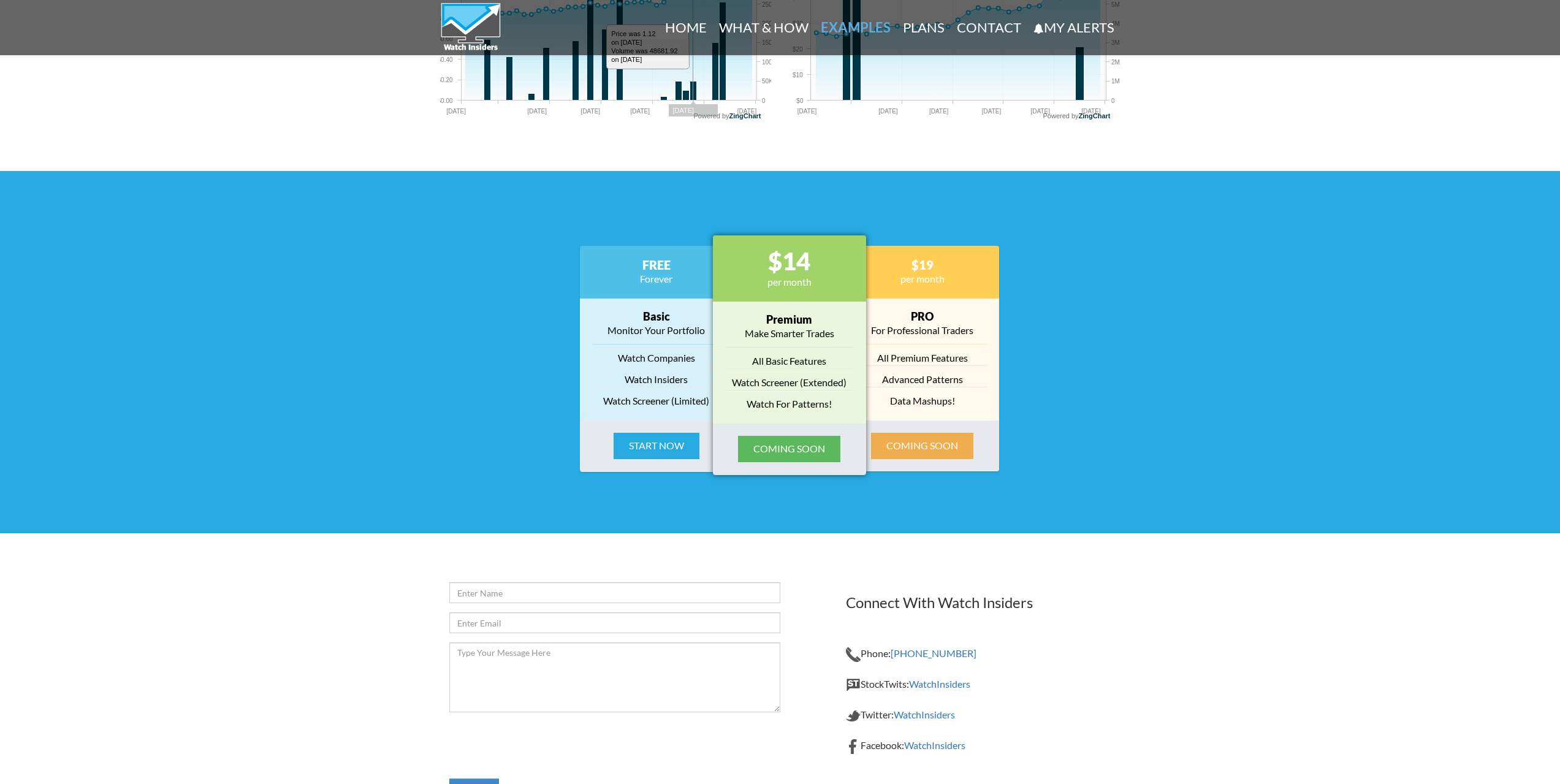
scroll to position [1412, 0]
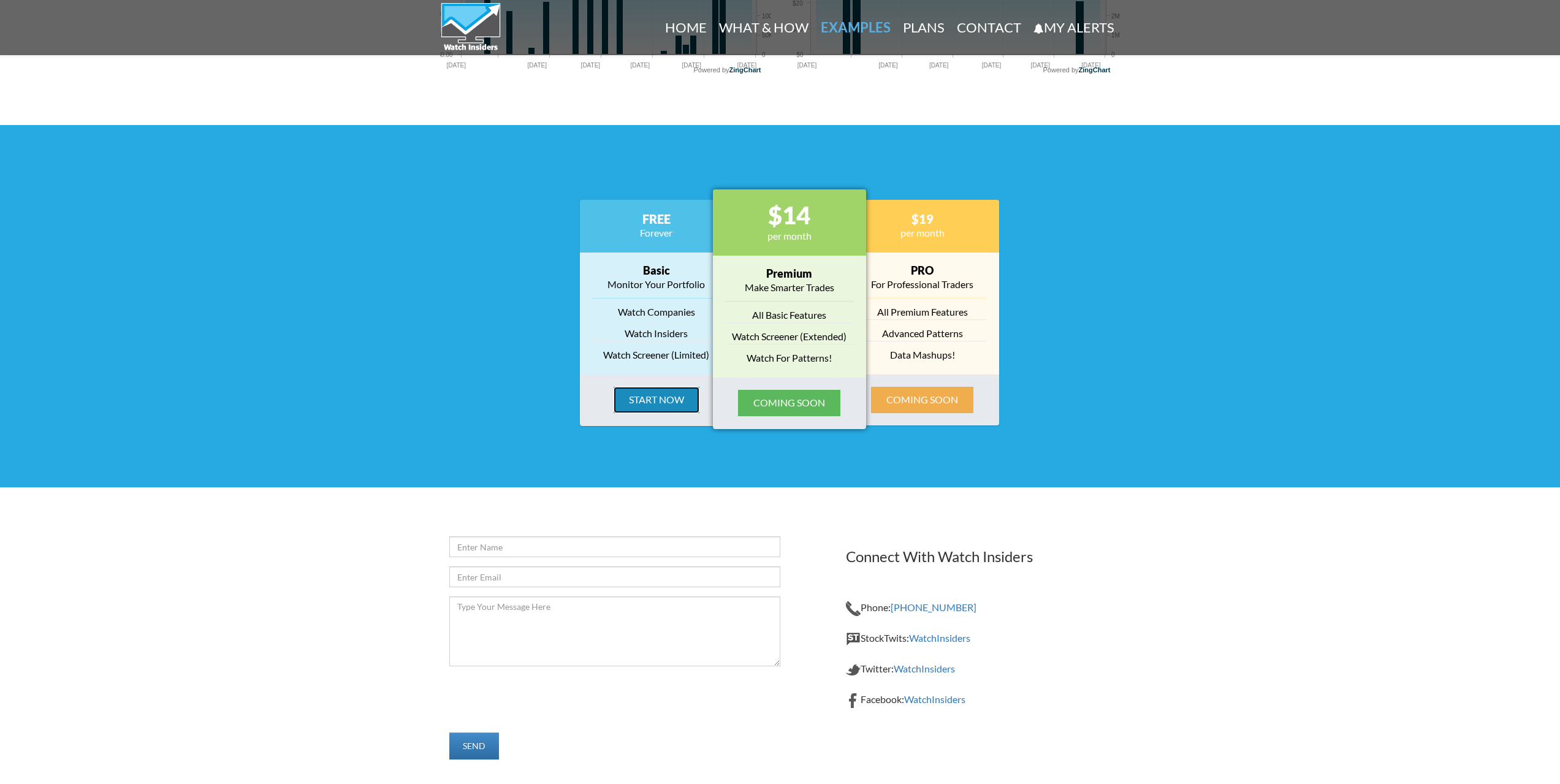
click at [642, 397] on button "Start Now" at bounding box center [656, 400] width 86 height 26
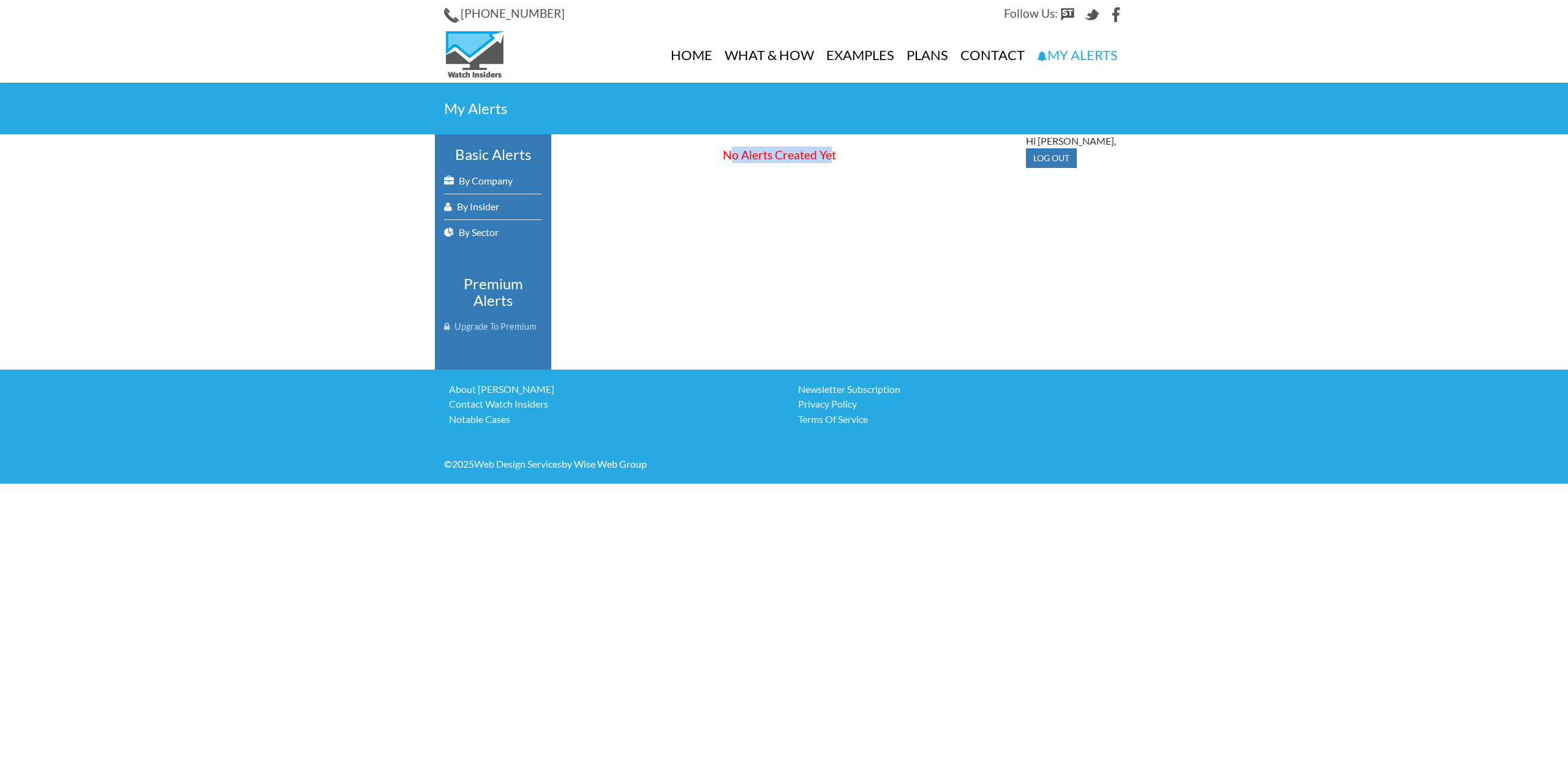
drag, startPoint x: 729, startPoint y: 159, endPoint x: 841, endPoint y: 158, distance: 112.0
click at [840, 158] on div "No Alerts Created Yet" at bounding box center [779, 155] width 456 height 16
click at [848, 158] on div "No Alerts Created Yet" at bounding box center [779, 155] width 456 height 16
click at [766, 175] on div "Basic Alerts By Company By Insider By Sector Premium Alerts Upgrade To Premium …" at bounding box center [784, 252] width 698 height 235
click at [706, 230] on div "Basic Alerts By Company By Insider By Sector Premium Alerts Upgrade To Premium …" at bounding box center [784, 252] width 698 height 235
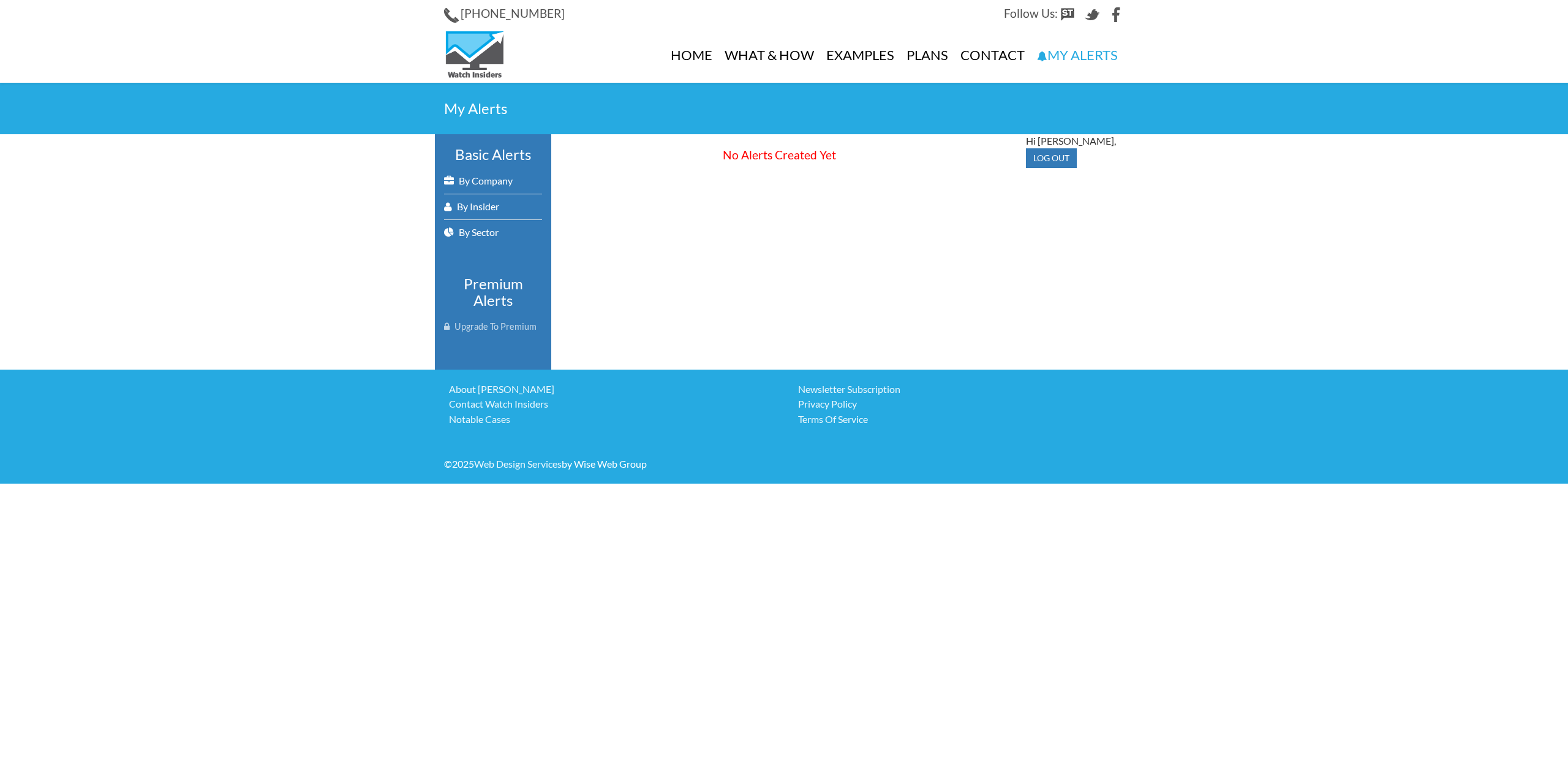
click at [865, 152] on div "No Alerts Created Yet" at bounding box center [779, 155] width 456 height 16
click at [830, 153] on div "No Alerts Created Yet" at bounding box center [779, 155] width 456 height 16
click at [471, 176] on link "By Company" at bounding box center [493, 181] width 98 height 25
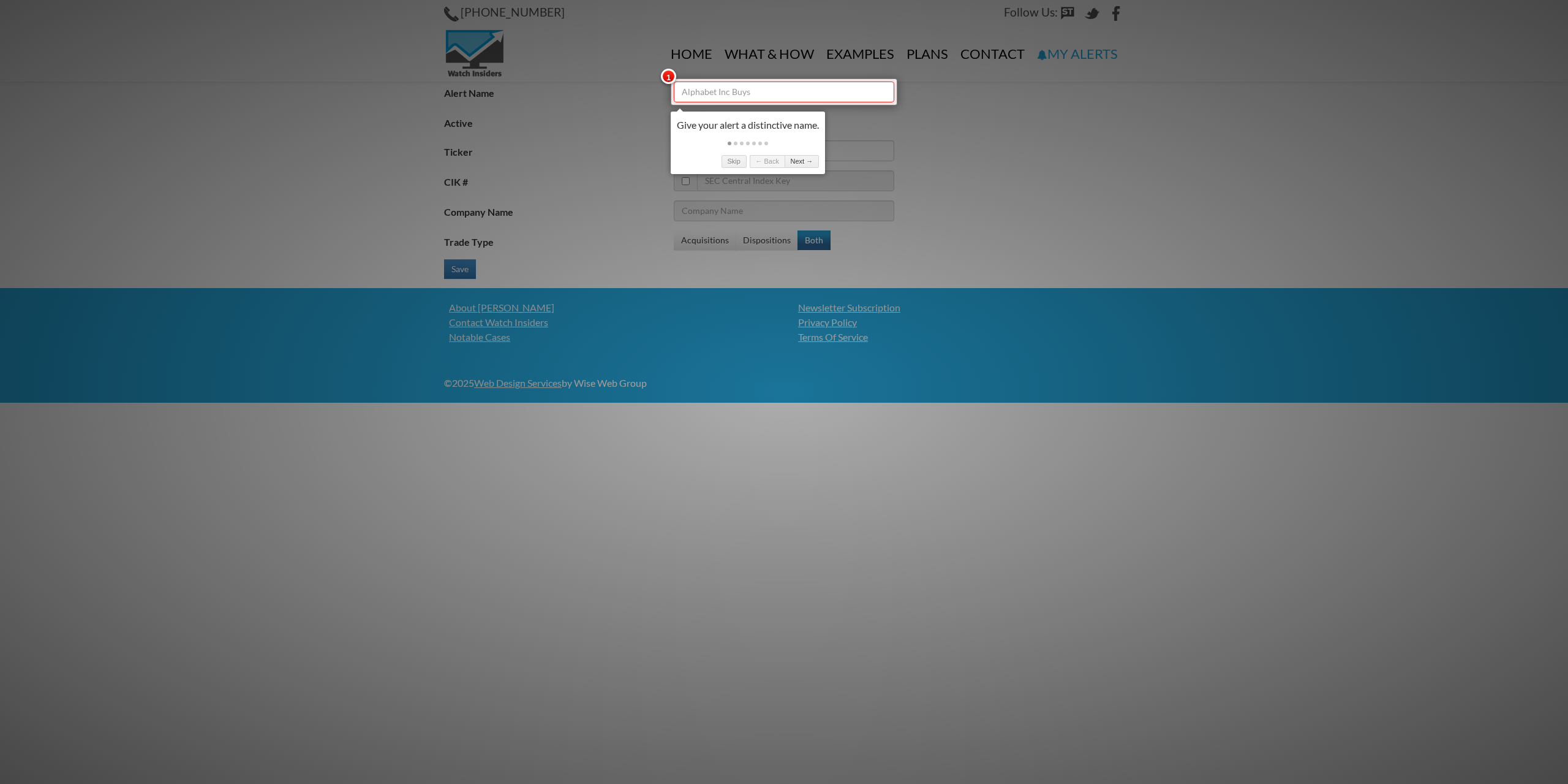
click at [819, 87] on input "Alert Name" at bounding box center [784, 92] width 220 height 20
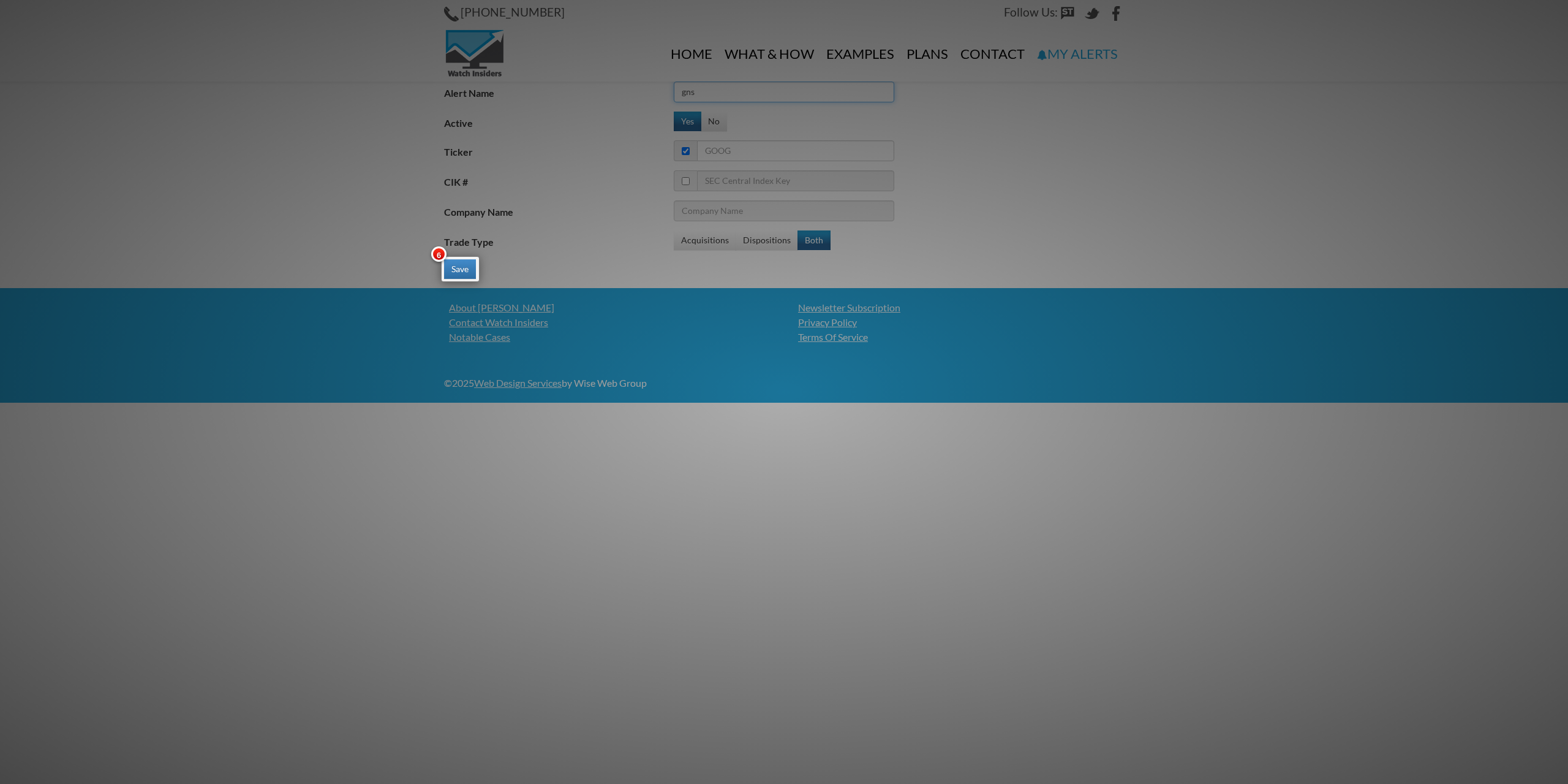
type input "gns"
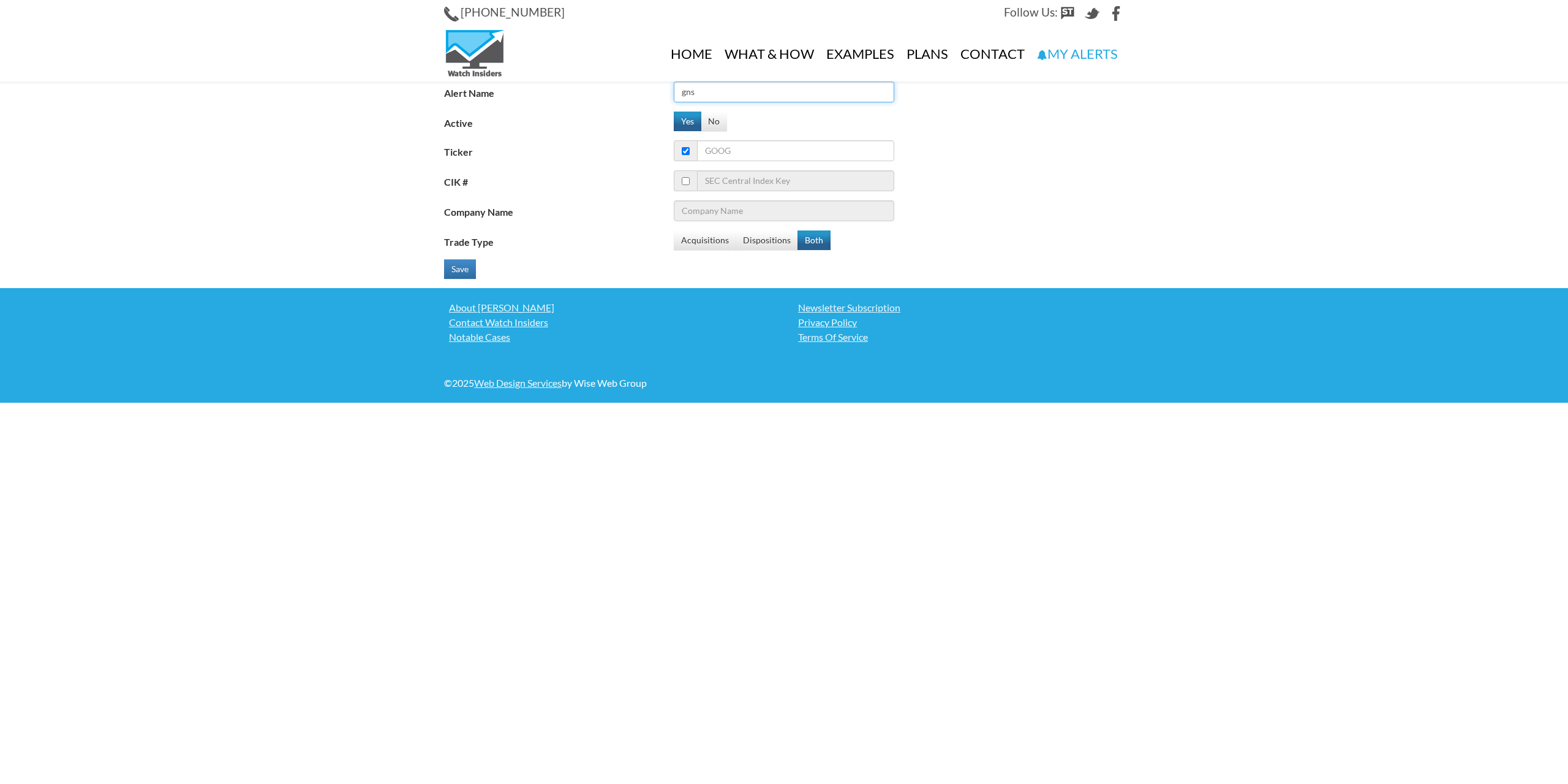
click at [739, 84] on input "gns" at bounding box center [784, 92] width 220 height 20
click at [721, 158] on input "Ticker" at bounding box center [795, 150] width 197 height 20
type input "GN"
type input "Genpact Ltd"
type input "GNS"
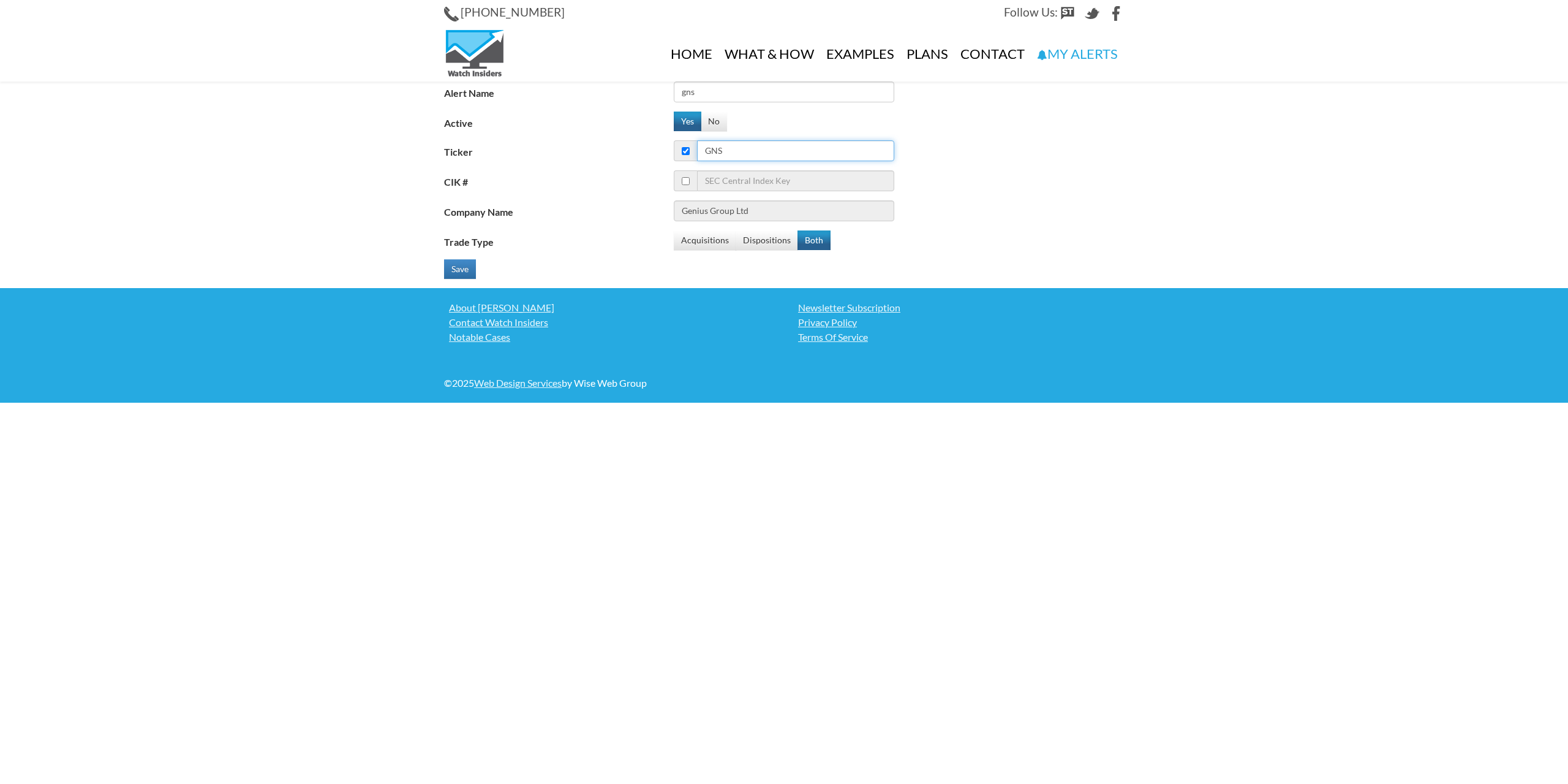
type input "Genpact Ltd"
type input "GNS"
click at [685, 241] on button "Acquisitions" at bounding box center [705, 240] width 62 height 20
click at [748, 240] on button "Dispositions" at bounding box center [767, 240] width 62 height 20
click at [809, 241] on button "Both" at bounding box center [814, 240] width 33 height 20
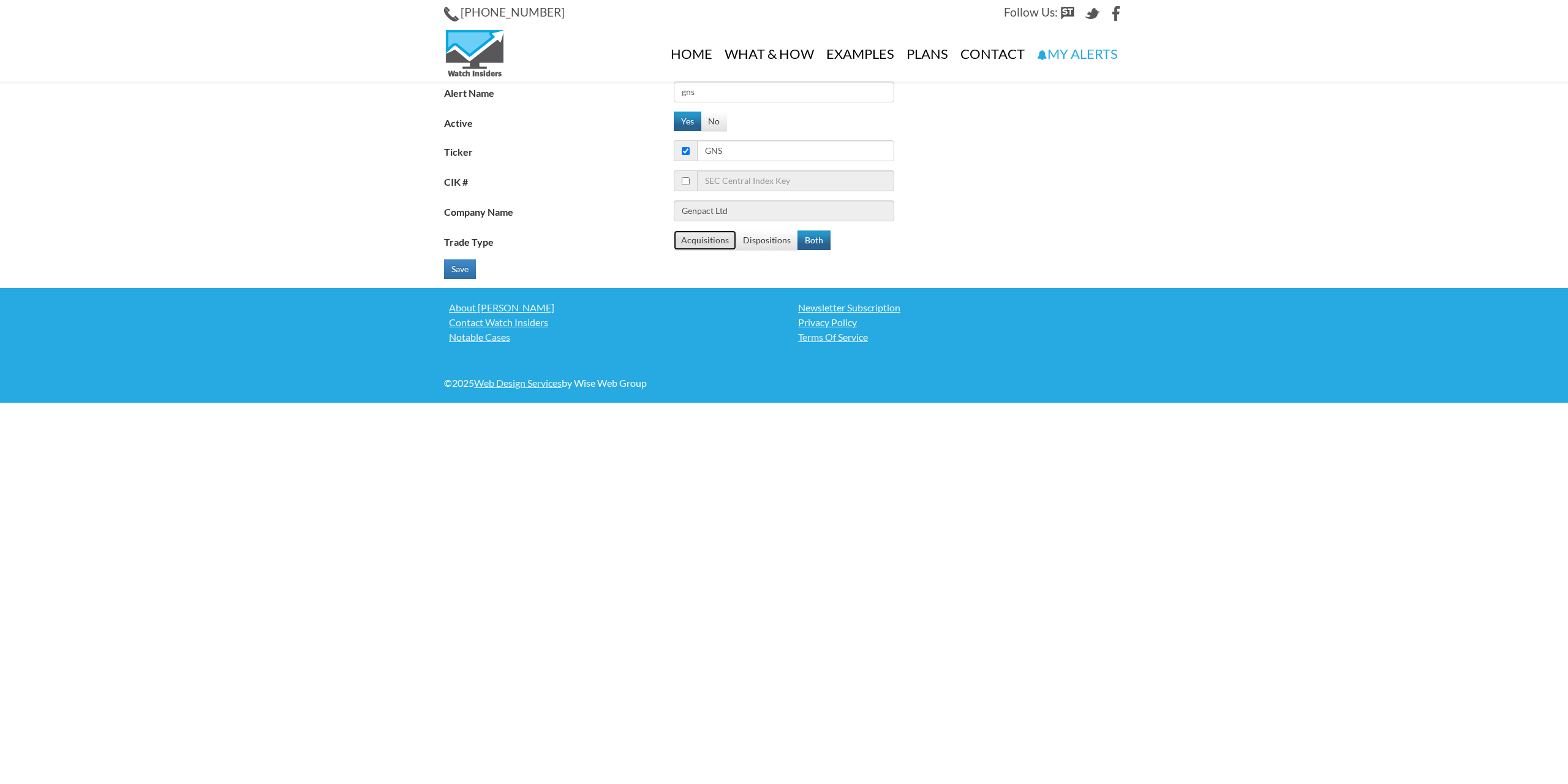
click at [697, 240] on button "Acquisitions" at bounding box center [705, 240] width 62 height 20
click at [776, 243] on button "Dispositions" at bounding box center [767, 240] width 62 height 20
click at [819, 248] on button "Both" at bounding box center [814, 240] width 33 height 20
click at [463, 263] on button "Save" at bounding box center [459, 270] width 32 height 20
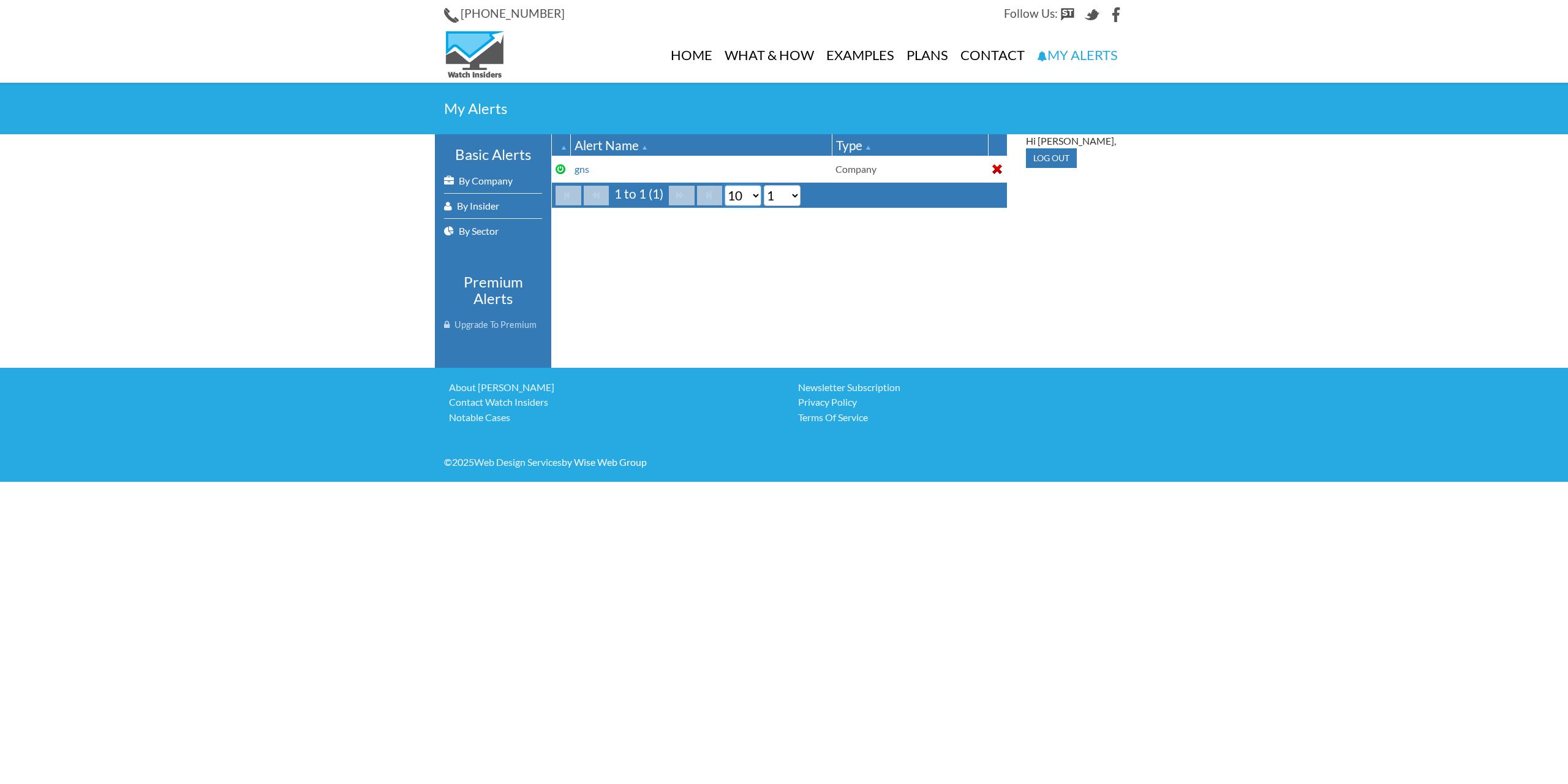
click at [736, 196] on select "10 20 50 100" at bounding box center [743, 195] width 37 height 20
click at [734, 200] on select "10 20 50 100" at bounding box center [743, 195] width 37 height 20
click at [734, 140] on div "Alert Name" at bounding box center [702, 145] width 254 height 18
click at [777, 193] on select "1" at bounding box center [782, 195] width 37 height 20
click at [779, 198] on select "1" at bounding box center [782, 195] width 37 height 20
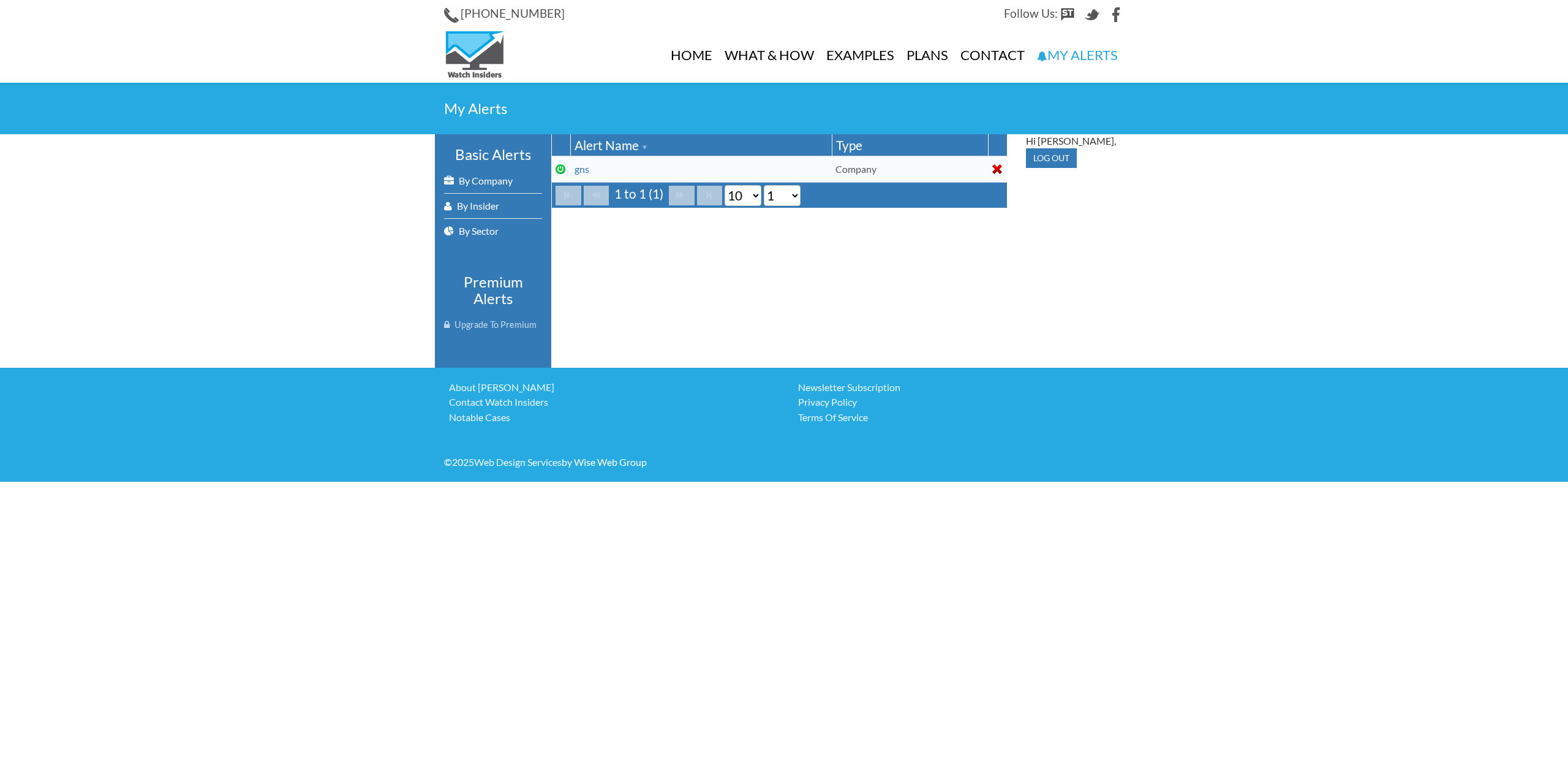
click at [892, 168] on td "Company" at bounding box center [910, 169] width 156 height 26
click at [733, 193] on select "10 20 50 100" at bounding box center [743, 195] width 37 height 20
click at [725, 185] on select "10 20 50 100" at bounding box center [743, 195] width 37 height 20
click at [748, 193] on select "10 20 50 100" at bounding box center [743, 195] width 37 height 20
select select "10"
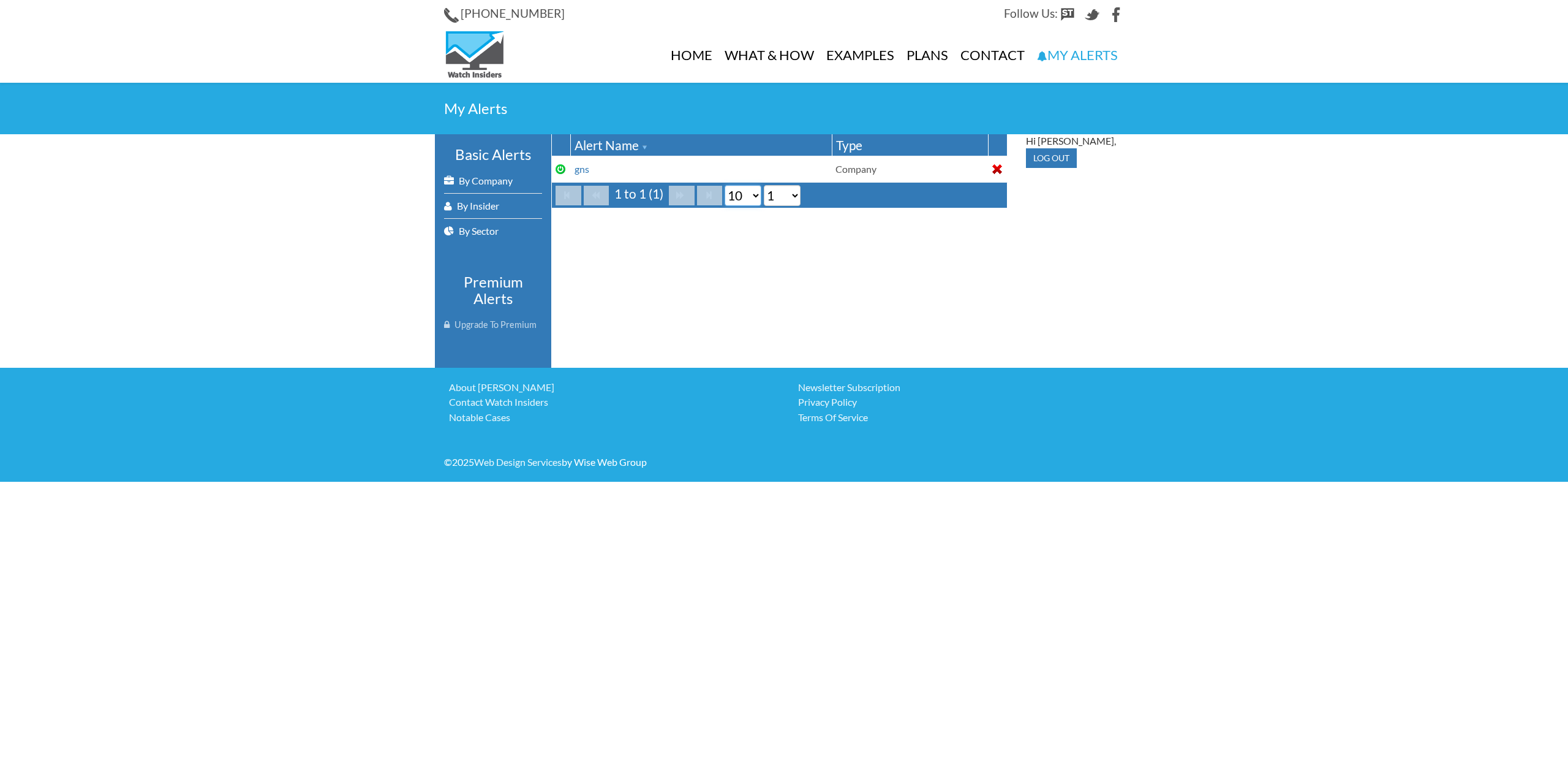
click at [725, 185] on select "10 20 50 100" at bounding box center [743, 195] width 37 height 20
click at [738, 193] on select "10 20 50 100" at bounding box center [743, 195] width 37 height 20
click at [734, 173] on td "gns" at bounding box center [701, 169] width 261 height 26
click at [492, 206] on link "By Insider" at bounding box center [493, 206] width 98 height 25
click at [693, 59] on link "Home" at bounding box center [692, 55] width 54 height 55
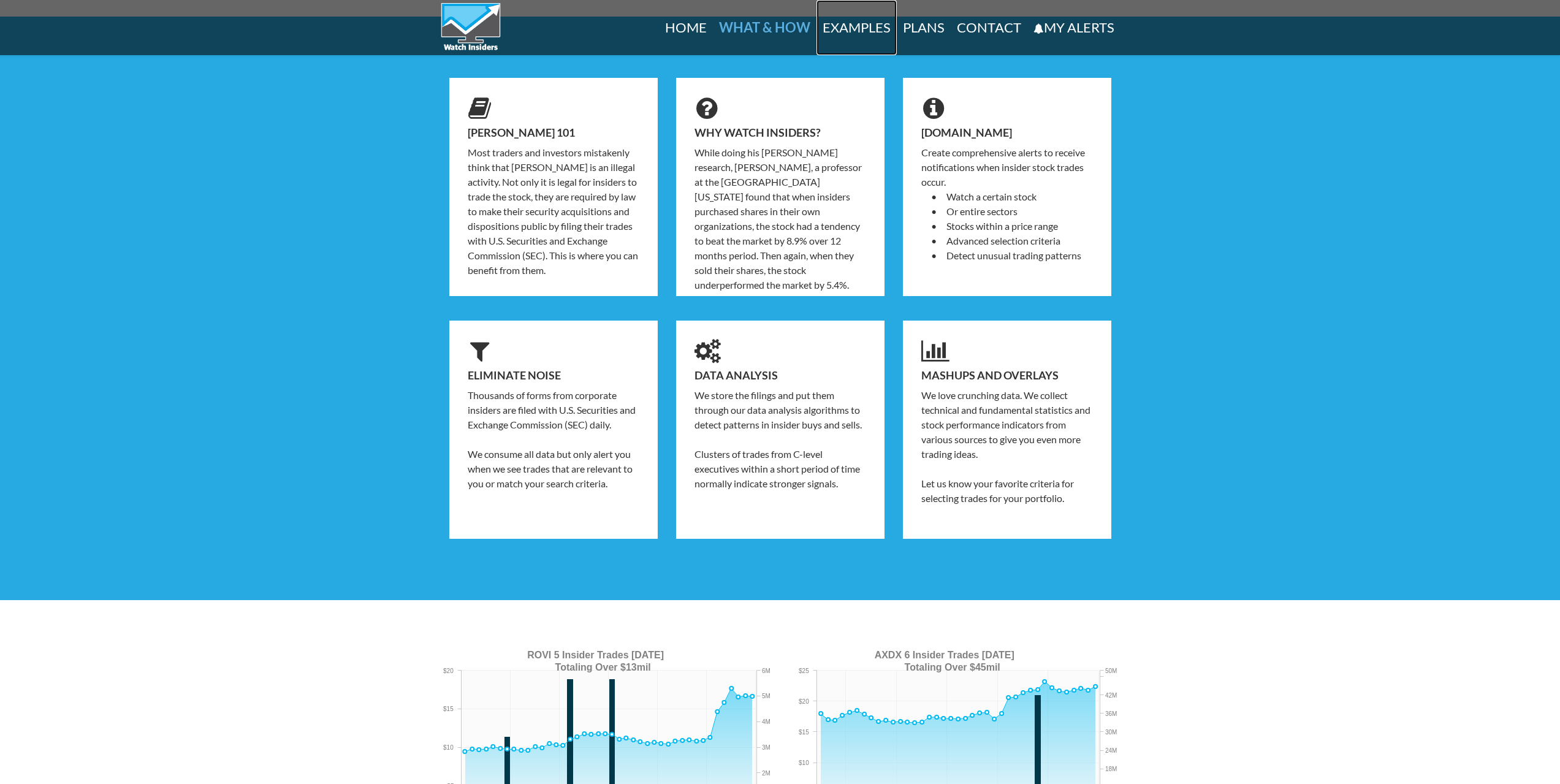
click at [846, 34] on link "Examples" at bounding box center [857, 27] width 80 height 55
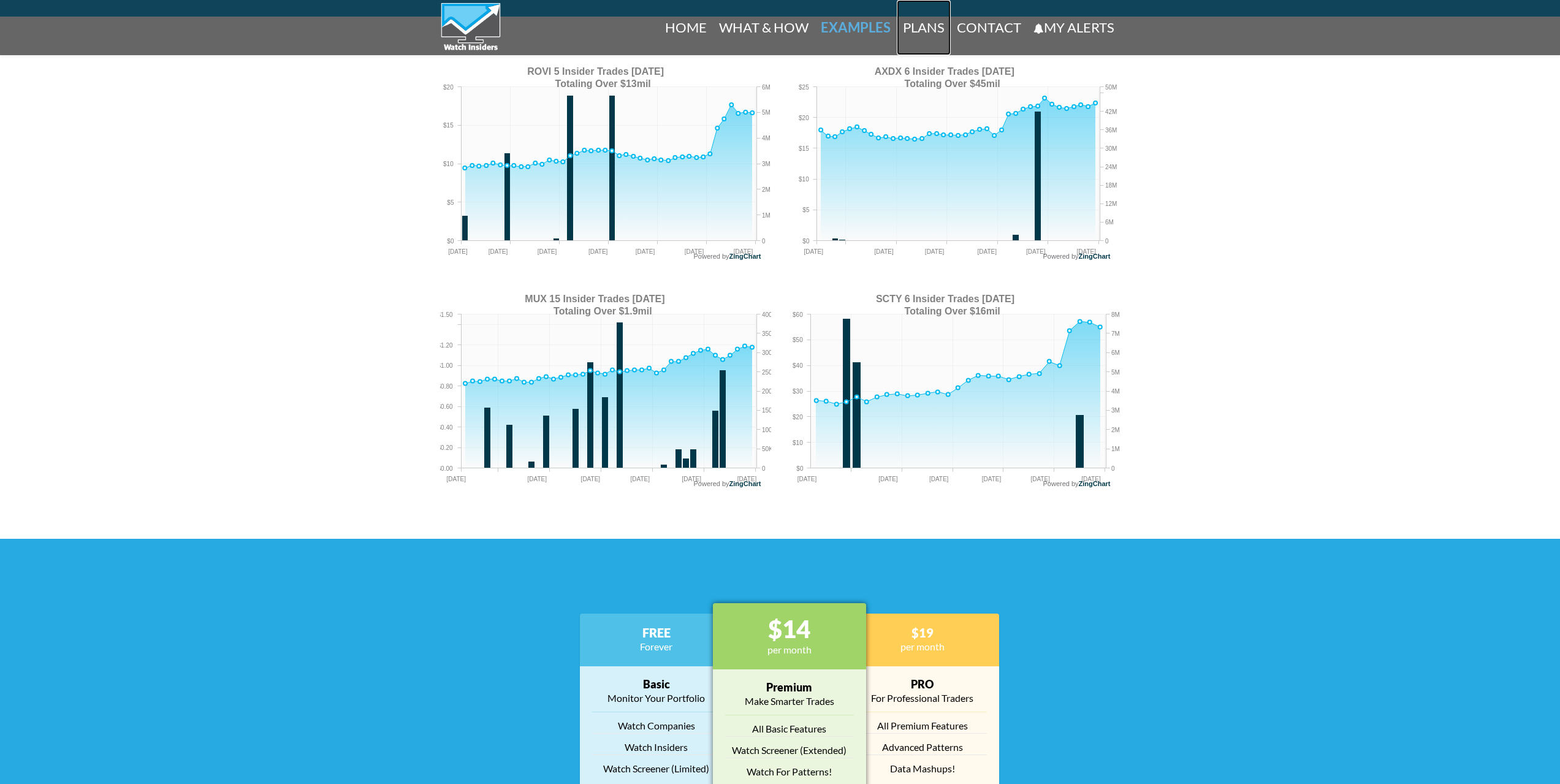
click at [930, 29] on link "Plans" at bounding box center [924, 27] width 54 height 55
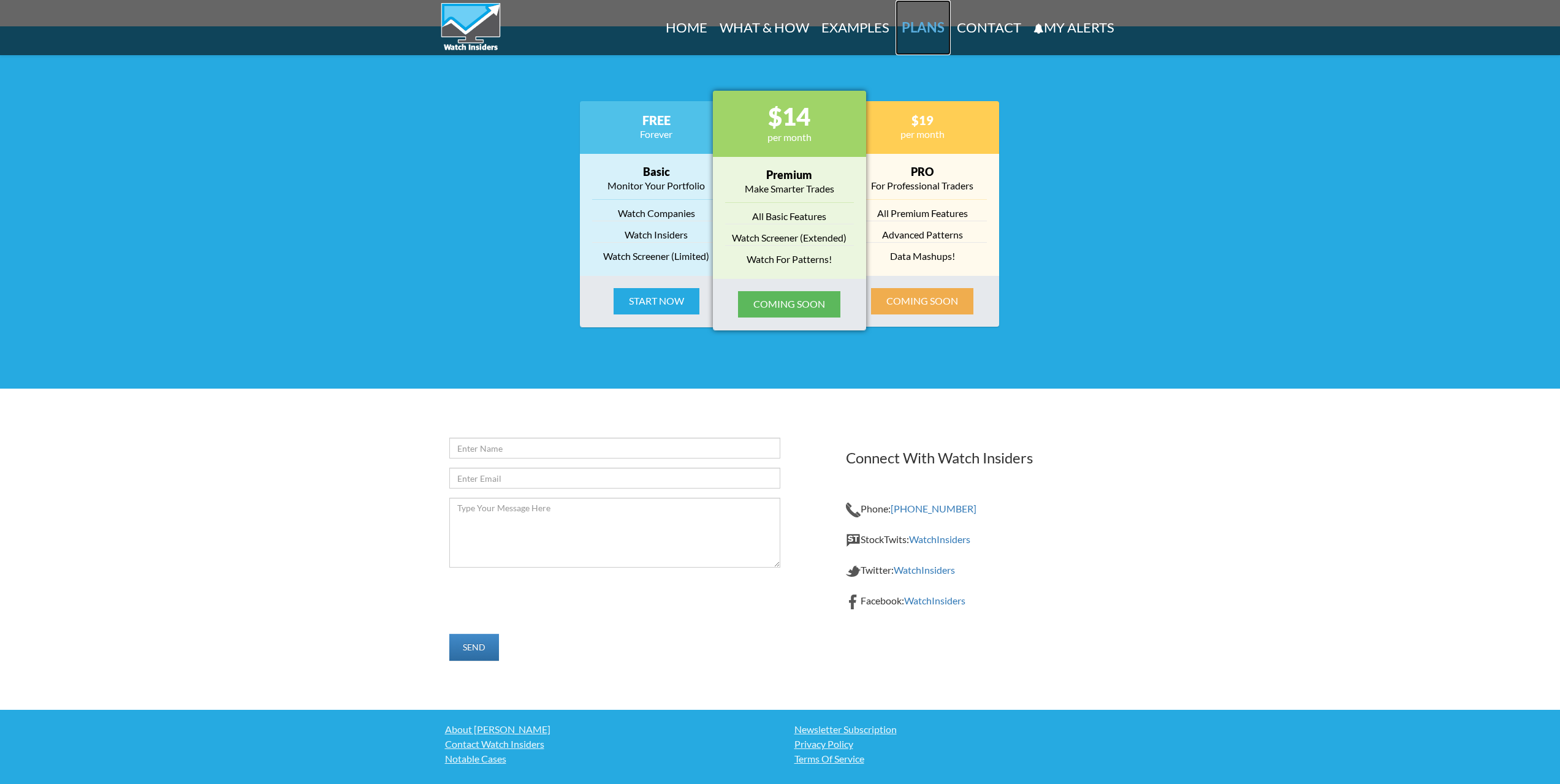
scroll to position [1520, 0]
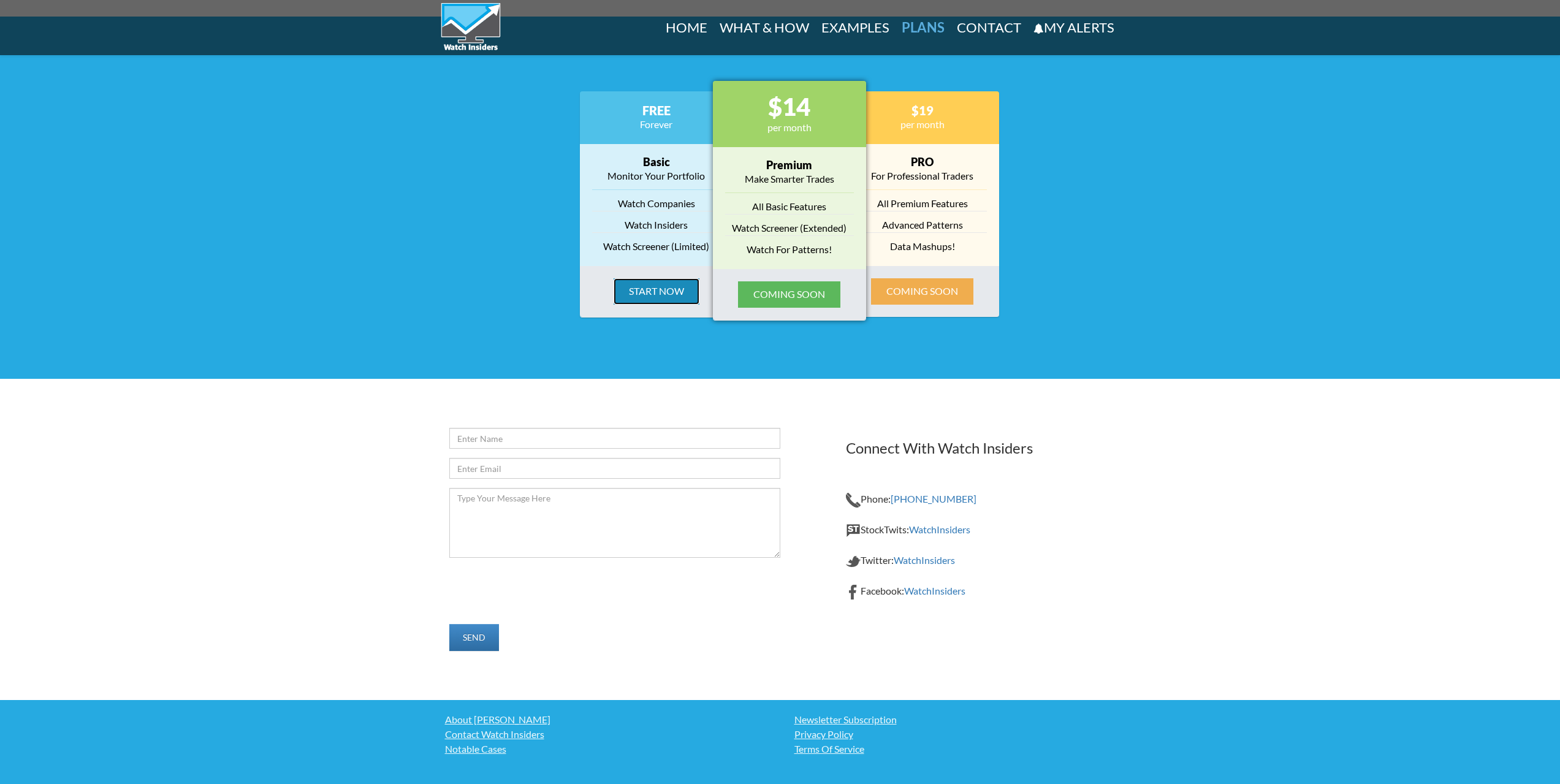
click at [656, 279] on button "Start Now" at bounding box center [656, 292] width 86 height 26
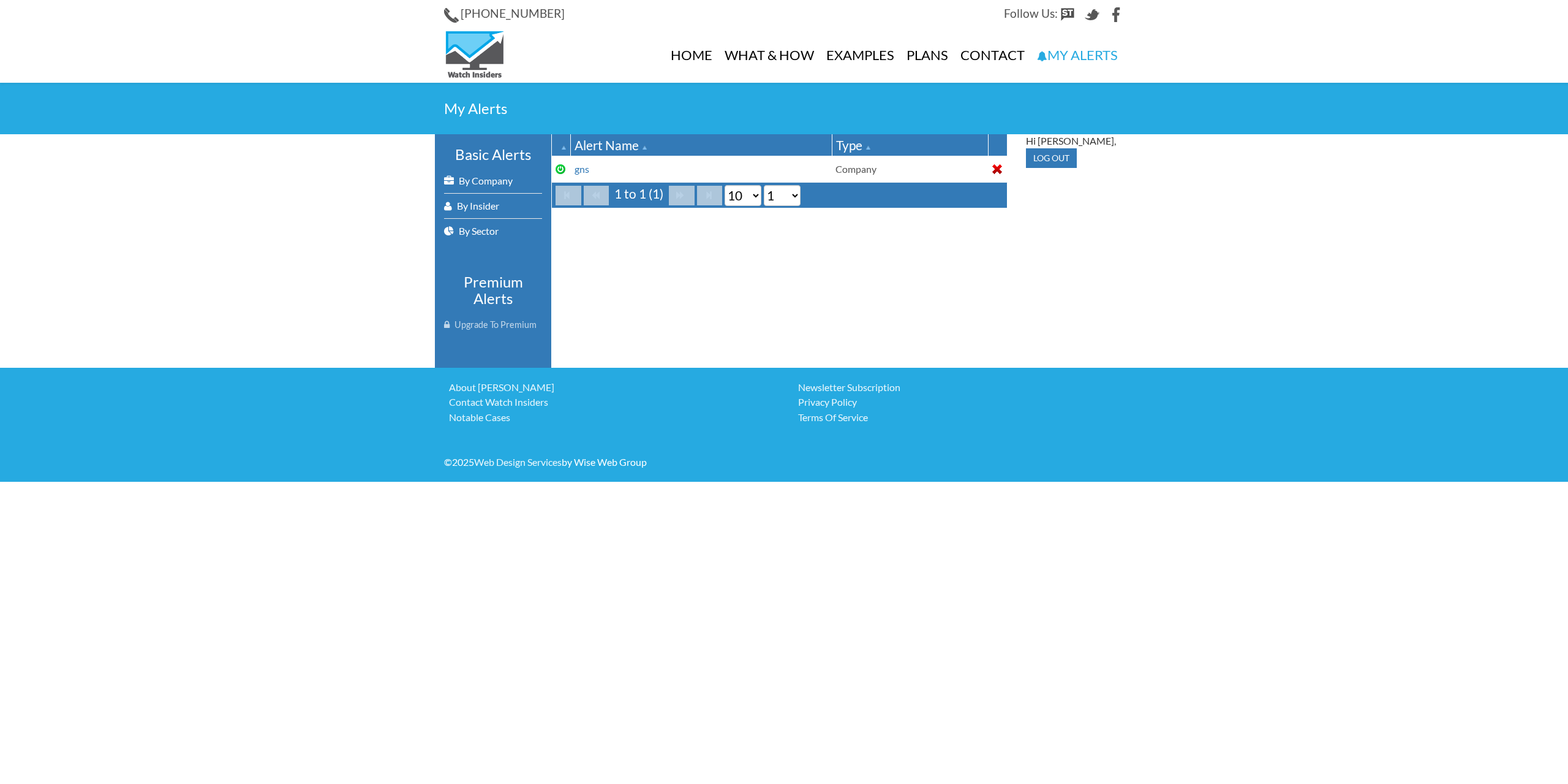
drag, startPoint x: 499, startPoint y: 285, endPoint x: 463, endPoint y: 288, distance: 36.1
click at [499, 285] on h3 "Premium Alerts" at bounding box center [493, 290] width 98 height 33
drag, startPoint x: 456, startPoint y: 287, endPoint x: 511, endPoint y: 292, distance: 55.2
click at [508, 291] on h3 "Premium Alerts" at bounding box center [493, 290] width 98 height 33
drag, startPoint x: 511, startPoint y: 292, endPoint x: 573, endPoint y: 265, distance: 67.6
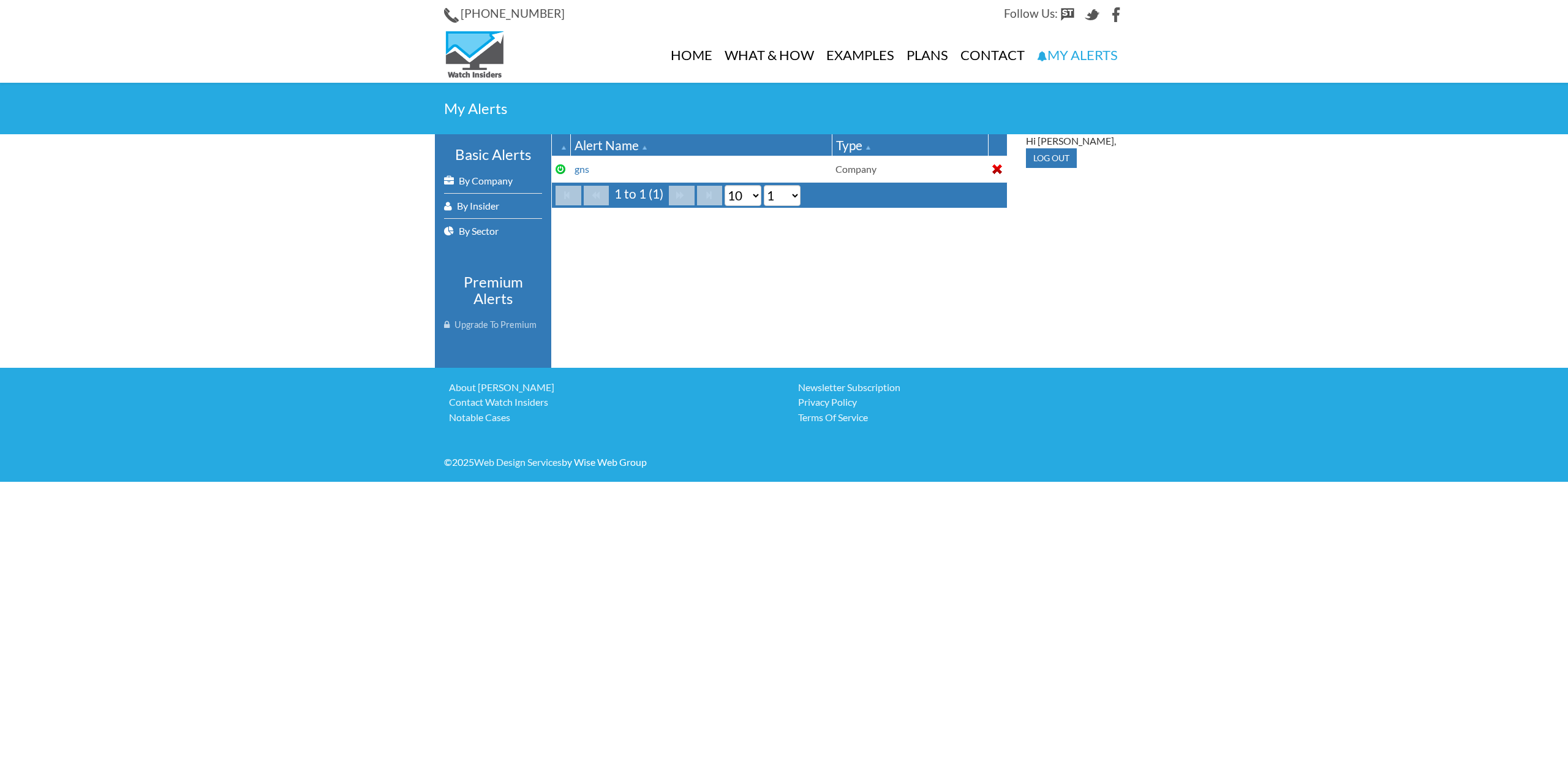
click at [515, 292] on h3 "Premium Alerts" at bounding box center [493, 290] width 98 height 33
drag, startPoint x: 473, startPoint y: 278, endPoint x: 516, endPoint y: 279, distance: 43.0
click at [516, 279] on h3 "Premium Alerts" at bounding box center [493, 290] width 98 height 33
click at [524, 295] on h3 "Premium Alerts" at bounding box center [493, 290] width 98 height 33
click at [466, 324] on link "Upgrade To Premium" at bounding box center [493, 325] width 98 height 25
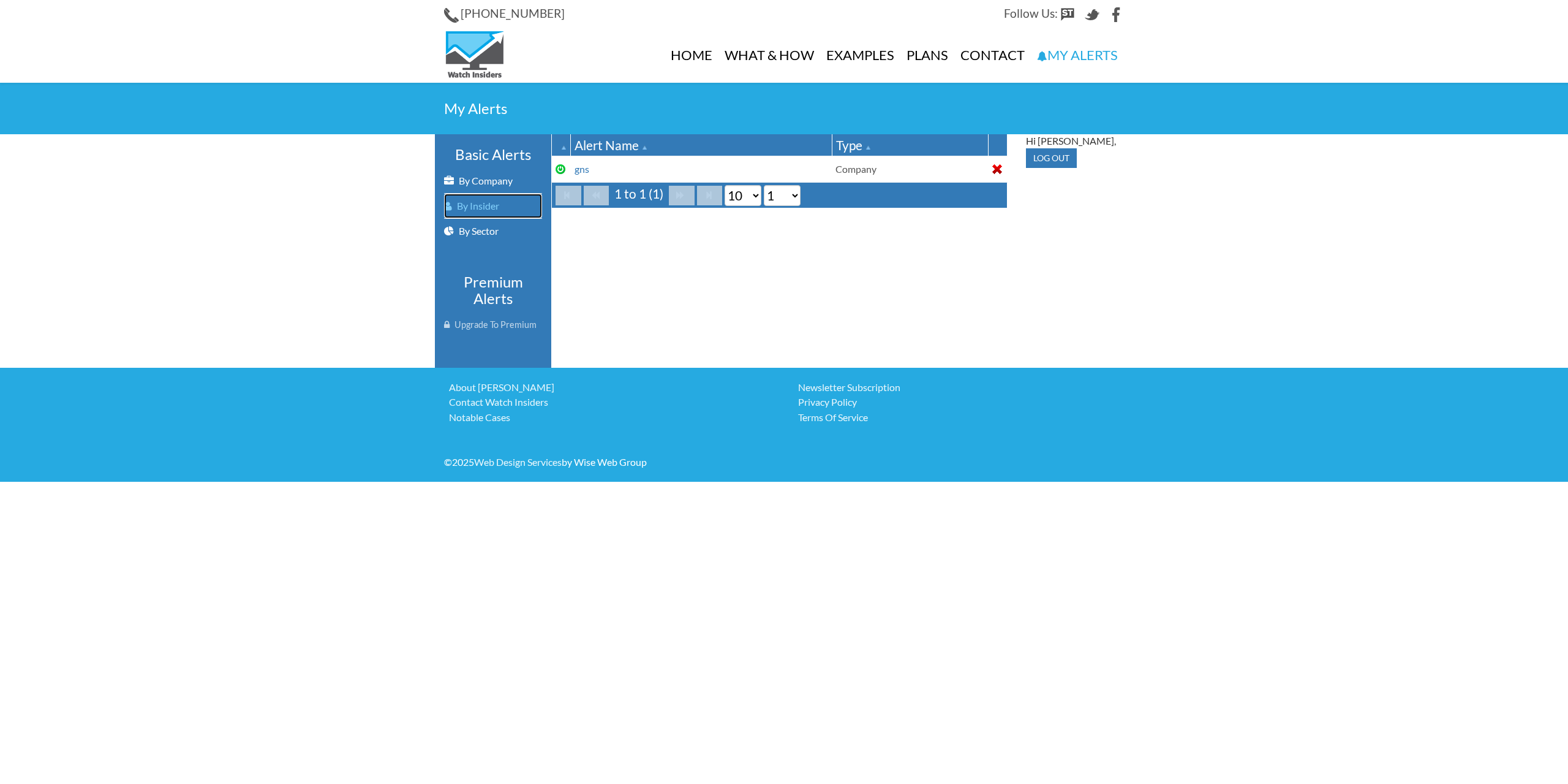
click at [466, 208] on link "By Insider" at bounding box center [493, 206] width 98 height 25
